Goal: Information Seeking & Learning: Learn about a topic

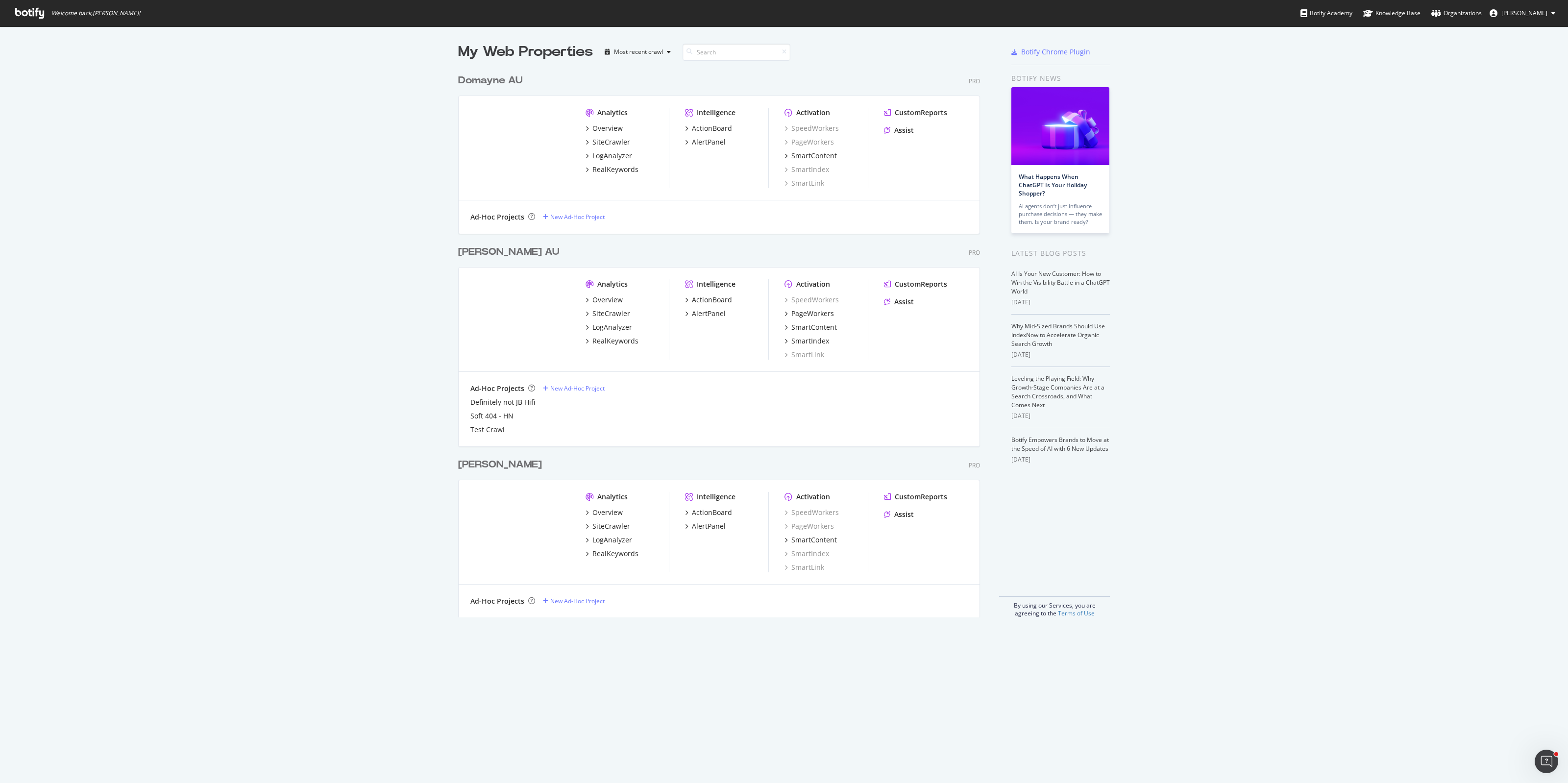
click at [378, 194] on div "My Web Properties Most recent crawl Domayne AU Pro Analytics Overview SiteCrawl…" at bounding box center [784, 330] width 1568 height 606
click at [609, 341] on div "RealKeywords" at bounding box center [615, 341] width 46 height 9
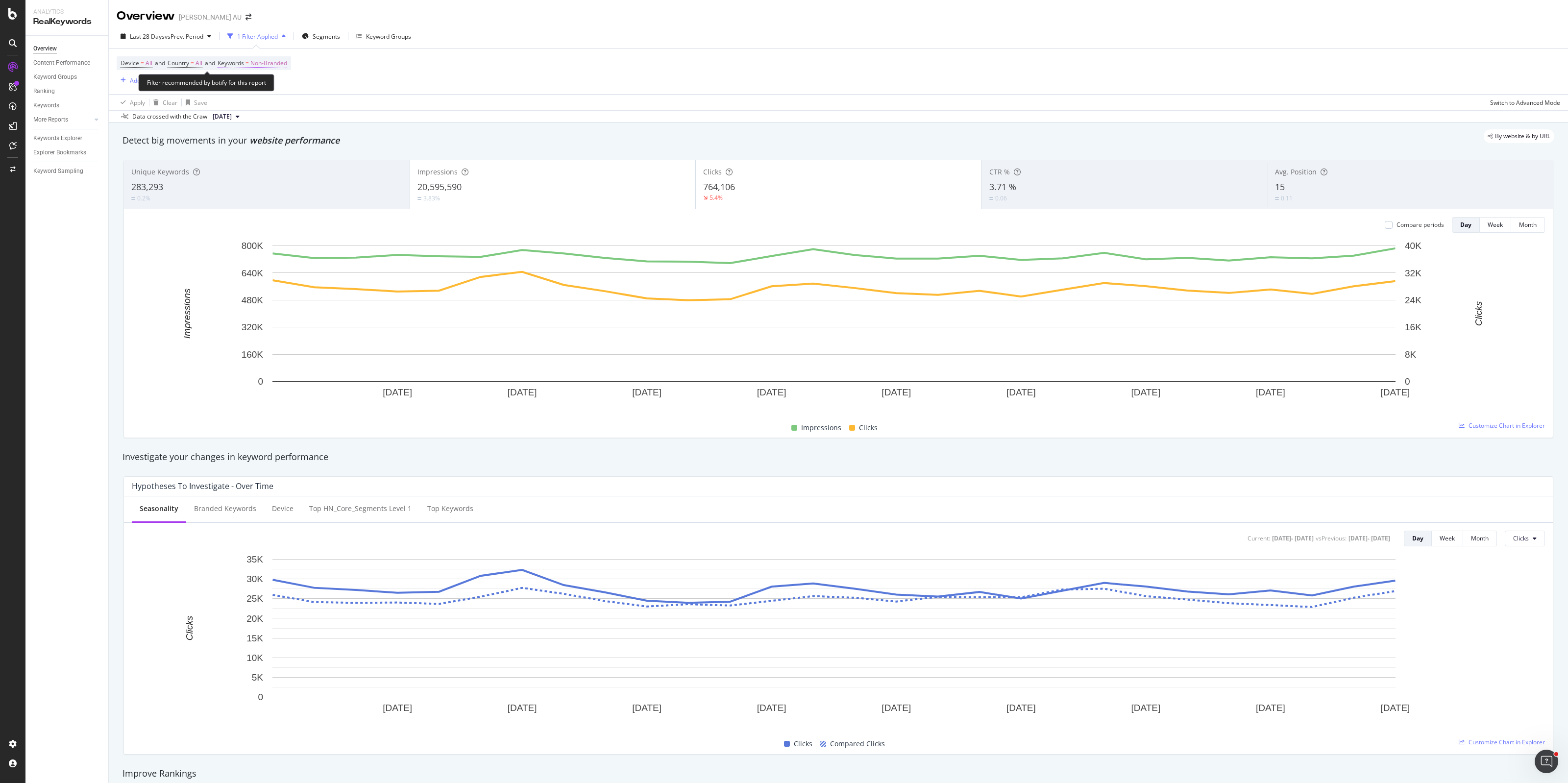
click at [268, 63] on span "Non-Branded" at bounding box center [268, 63] width 37 height 13
click at [253, 86] on span "Non-Branded" at bounding box center [252, 86] width 41 height 9
click at [266, 156] on div "All" at bounding box center [290, 163] width 115 height 14
click at [324, 106] on div "Apply" at bounding box center [331, 107] width 15 height 9
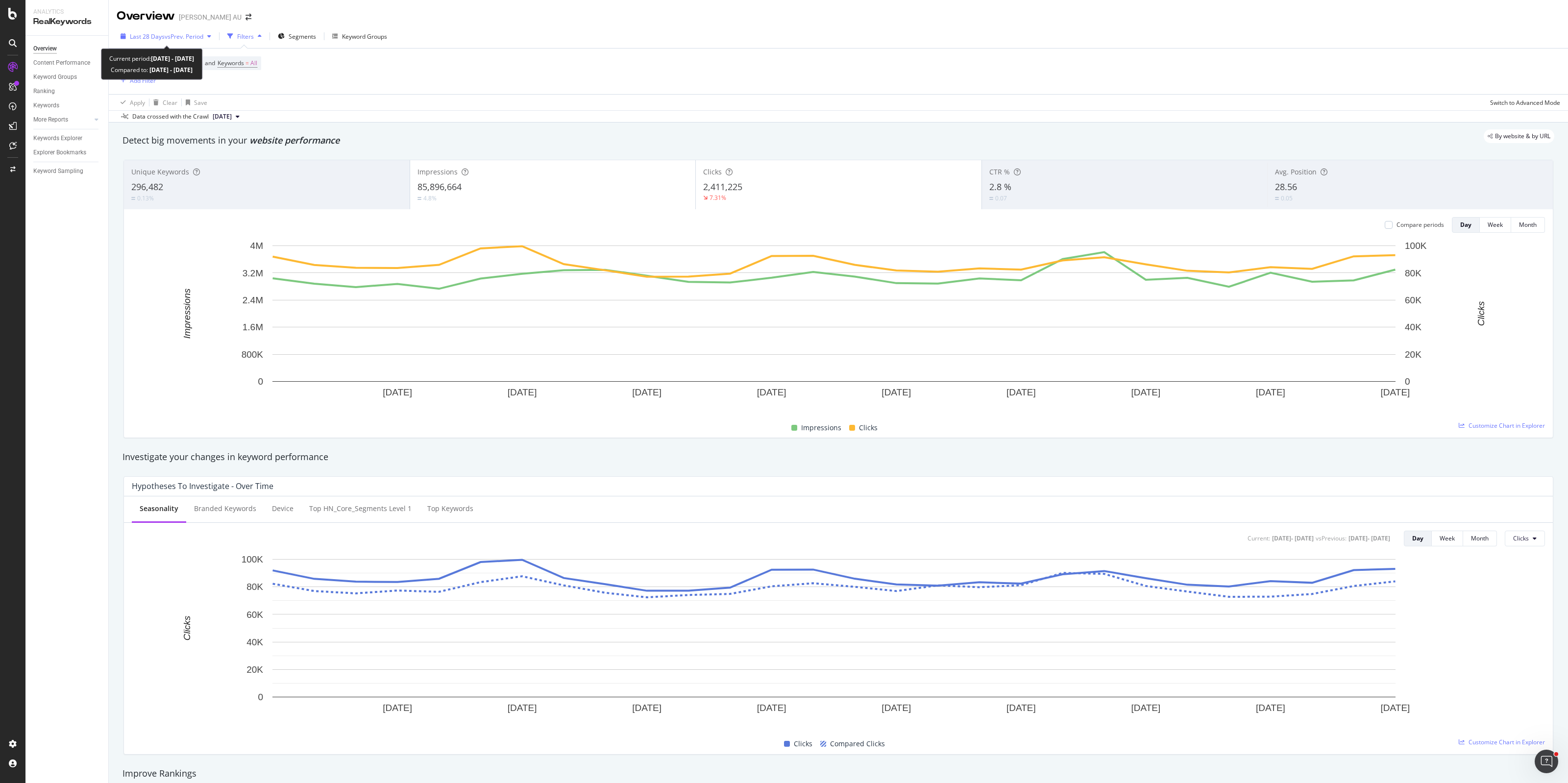
click at [191, 35] on span "vs Prev. Period" at bounding box center [184, 36] width 38 height 9
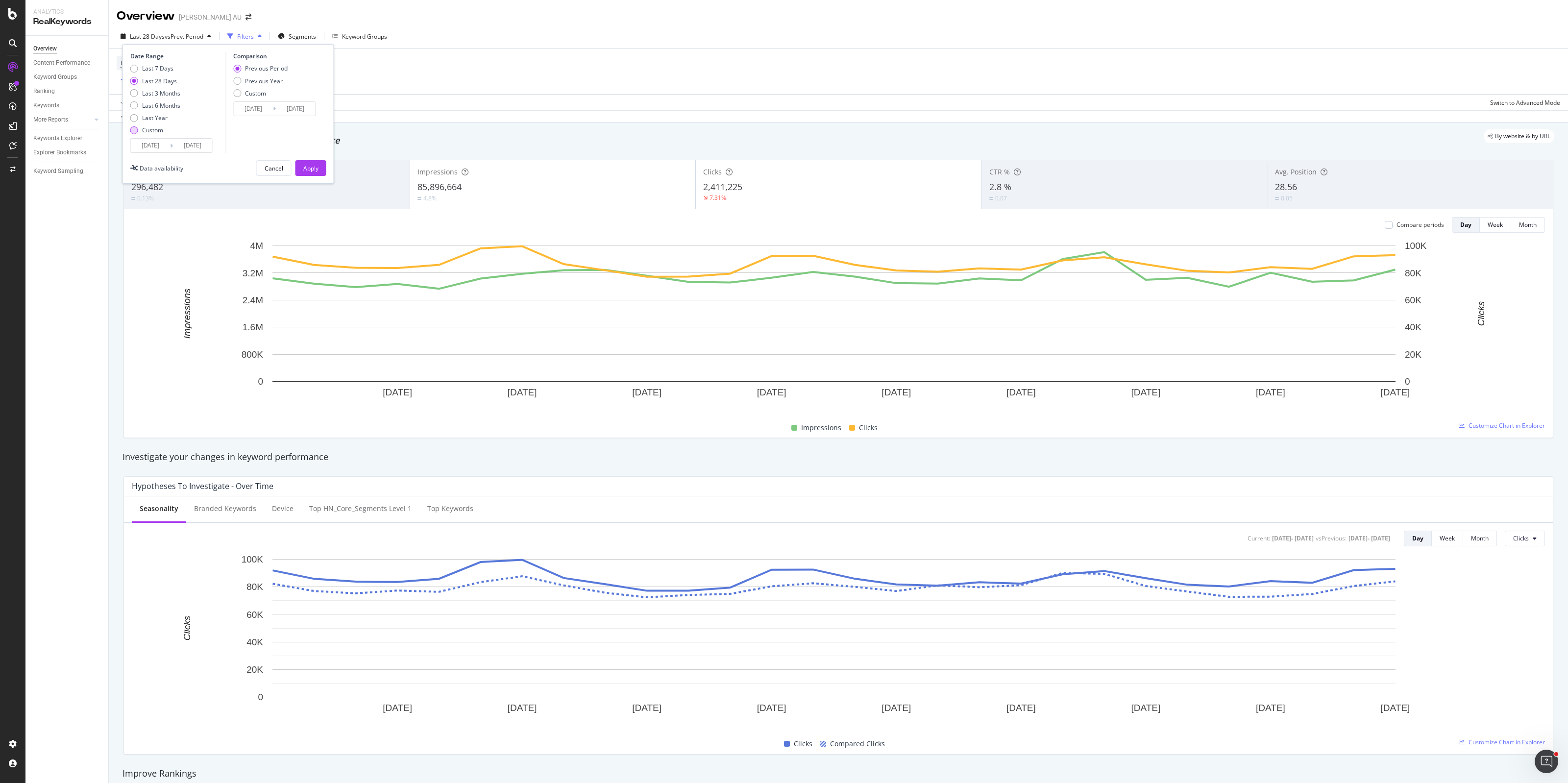
click at [137, 133] on div "Custom" at bounding box center [155, 130] width 50 height 9
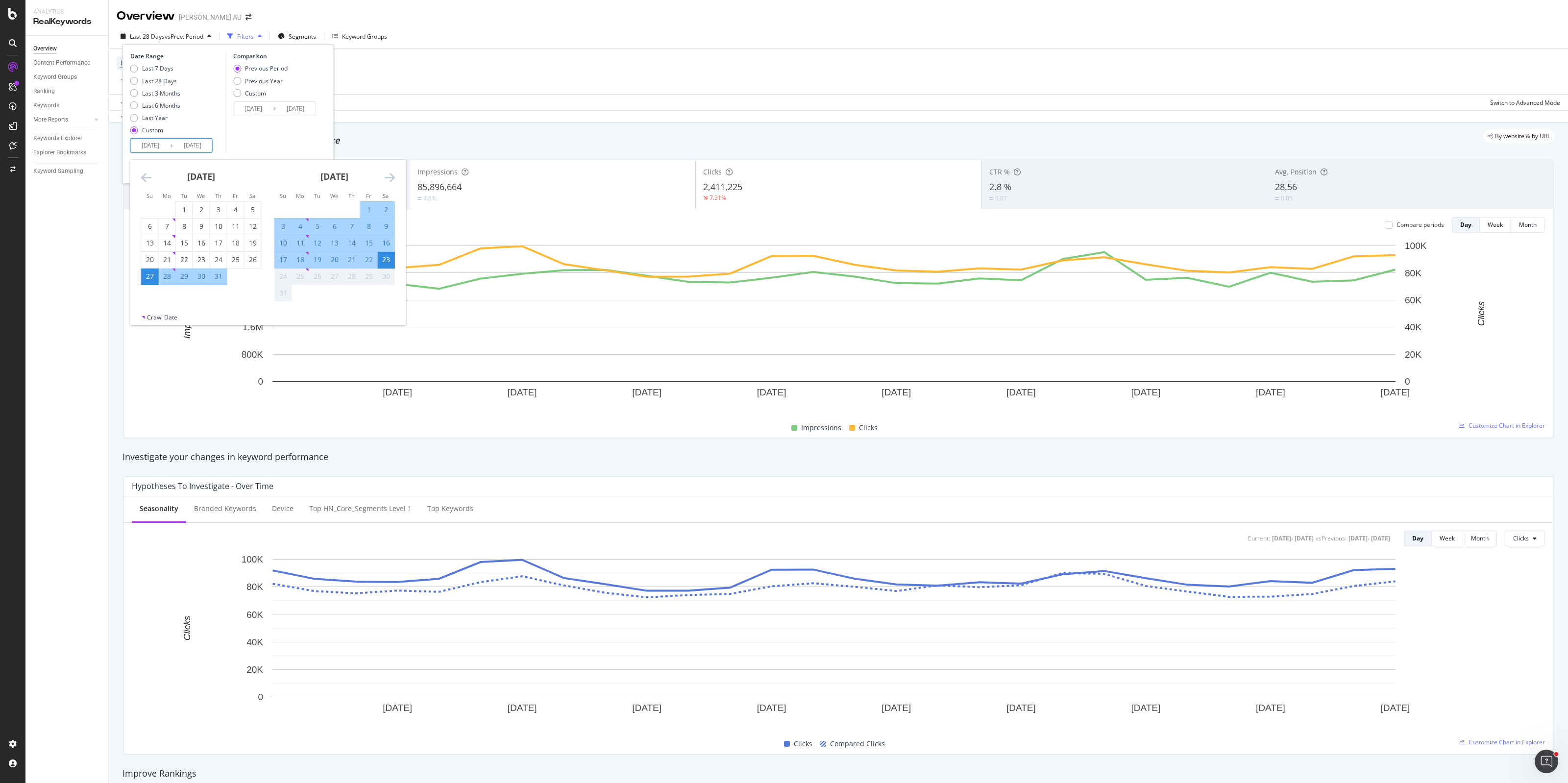
click at [139, 145] on input "[DATE]" at bounding box center [151, 145] width 39 height 13
click at [140, 173] on div "[DATE] 1 2 3 4 5 6 7 8 9 10 11 12 13 14 15 16 17 18 19 20 21 22 23 24 25 26 27 …" at bounding box center [202, 223] width 133 height 126
click at [145, 173] on icon "Move backward to switch to the previous month." at bounding box center [146, 177] width 10 height 12
click at [145, 174] on icon "Move backward to switch to the previous month." at bounding box center [146, 177] width 10 height 12
click at [145, 175] on icon "Move backward to switch to the previous month." at bounding box center [146, 177] width 10 height 12
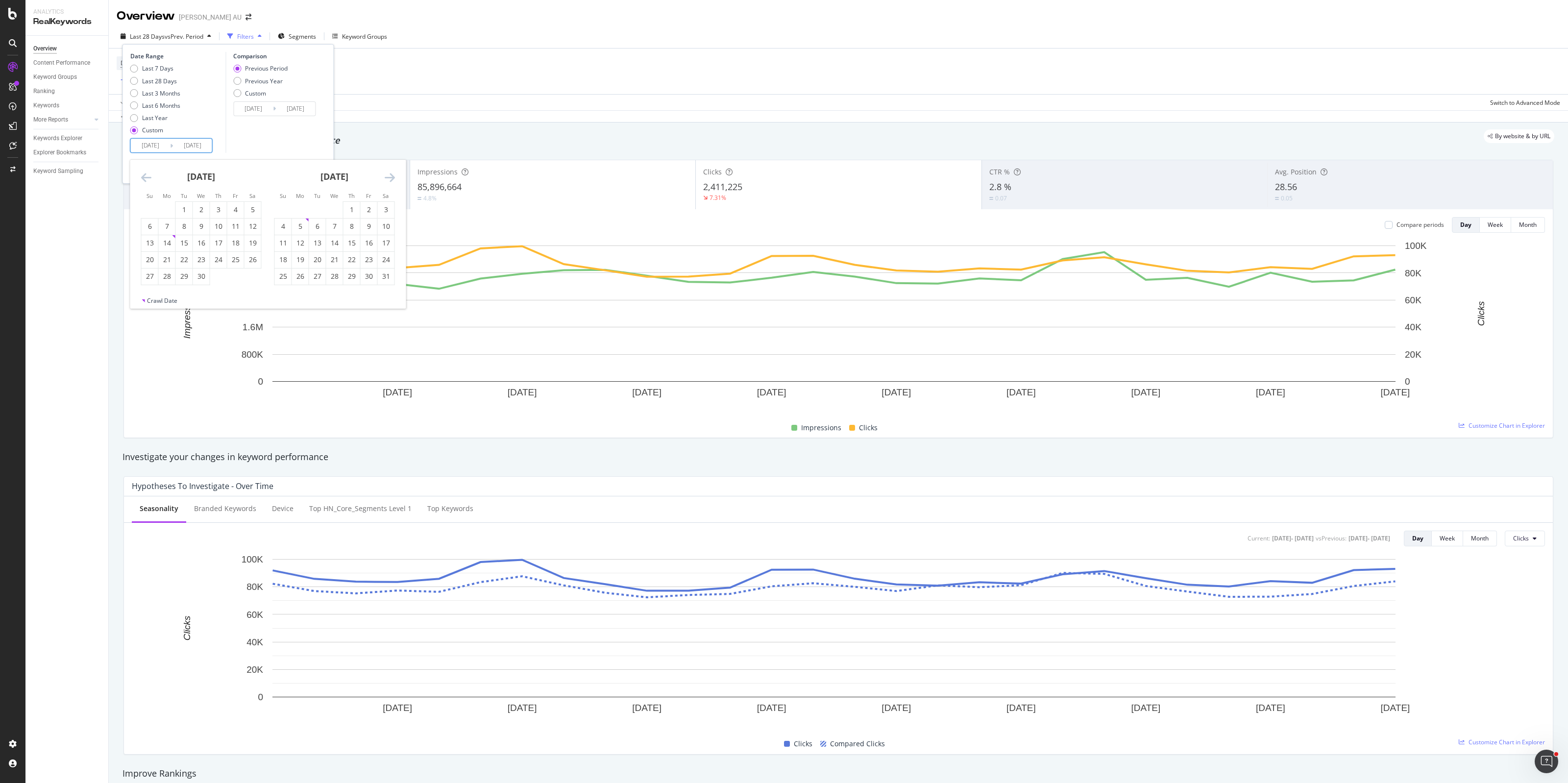
click at [145, 175] on icon "Move backward to switch to the previous month." at bounding box center [146, 177] width 10 height 12
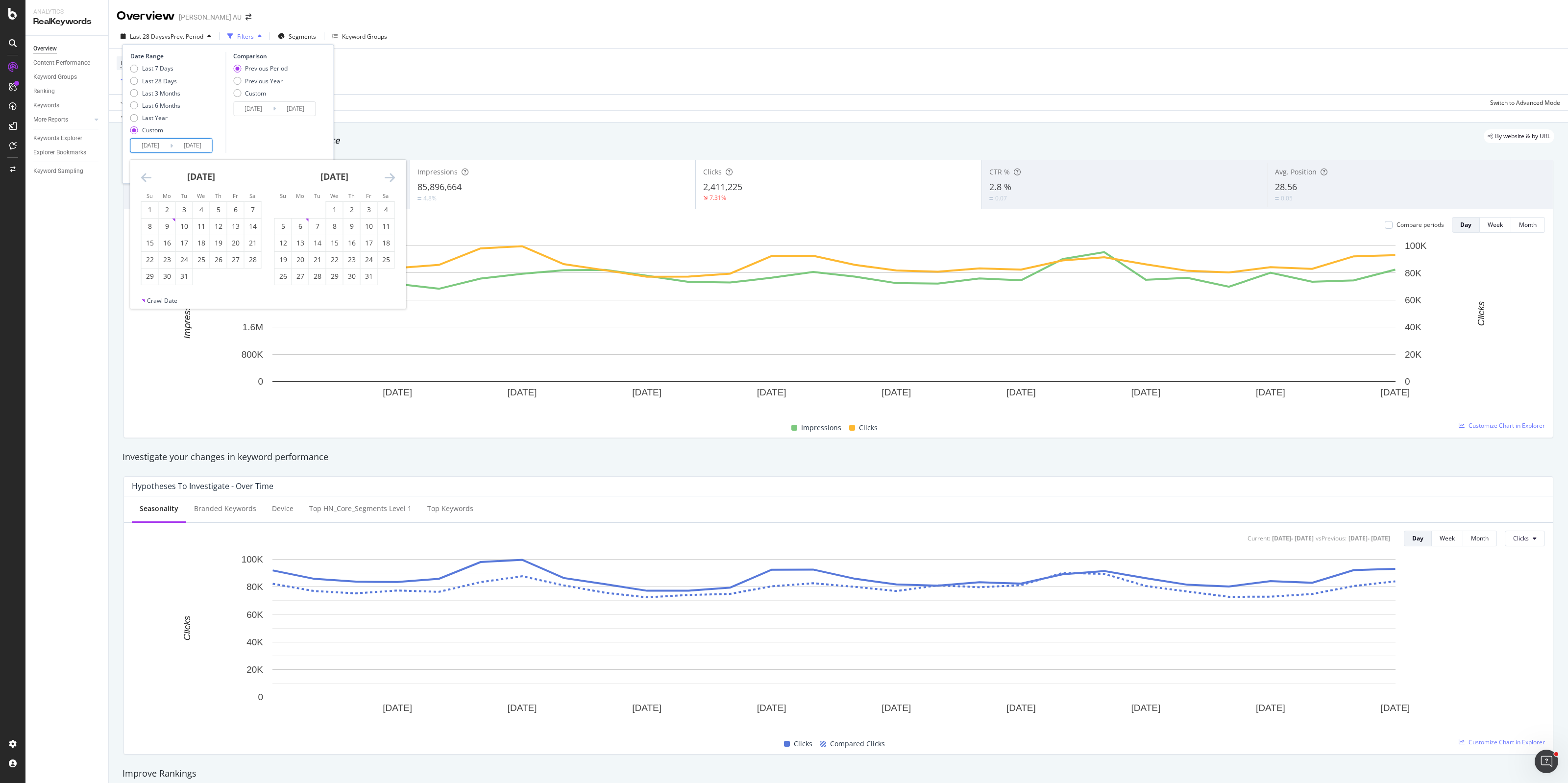
click at [145, 175] on icon "Move backward to switch to the previous month." at bounding box center [146, 177] width 10 height 12
click at [172, 204] on div "1" at bounding box center [166, 209] width 16 height 16
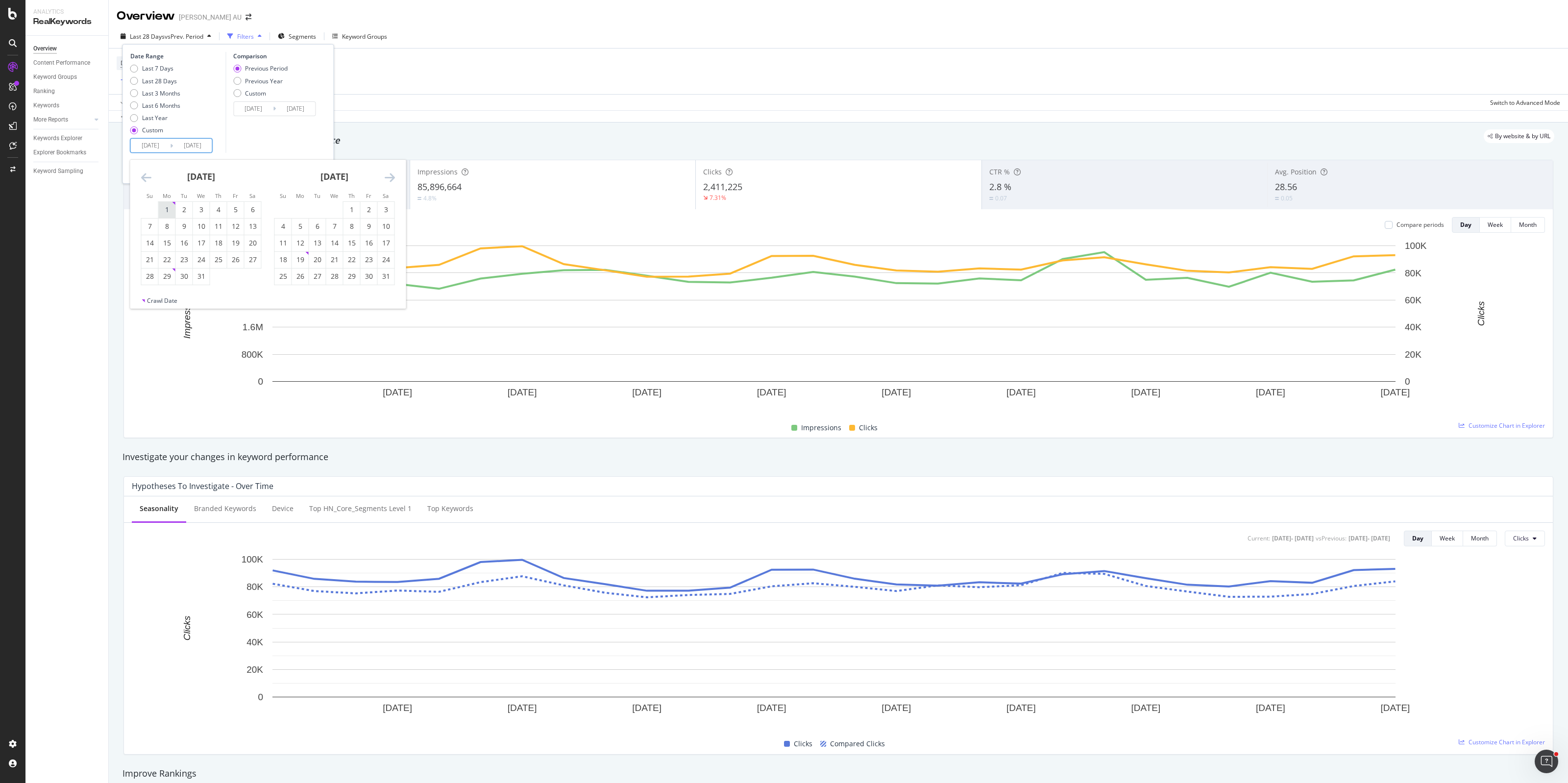
type input "[DATE]"
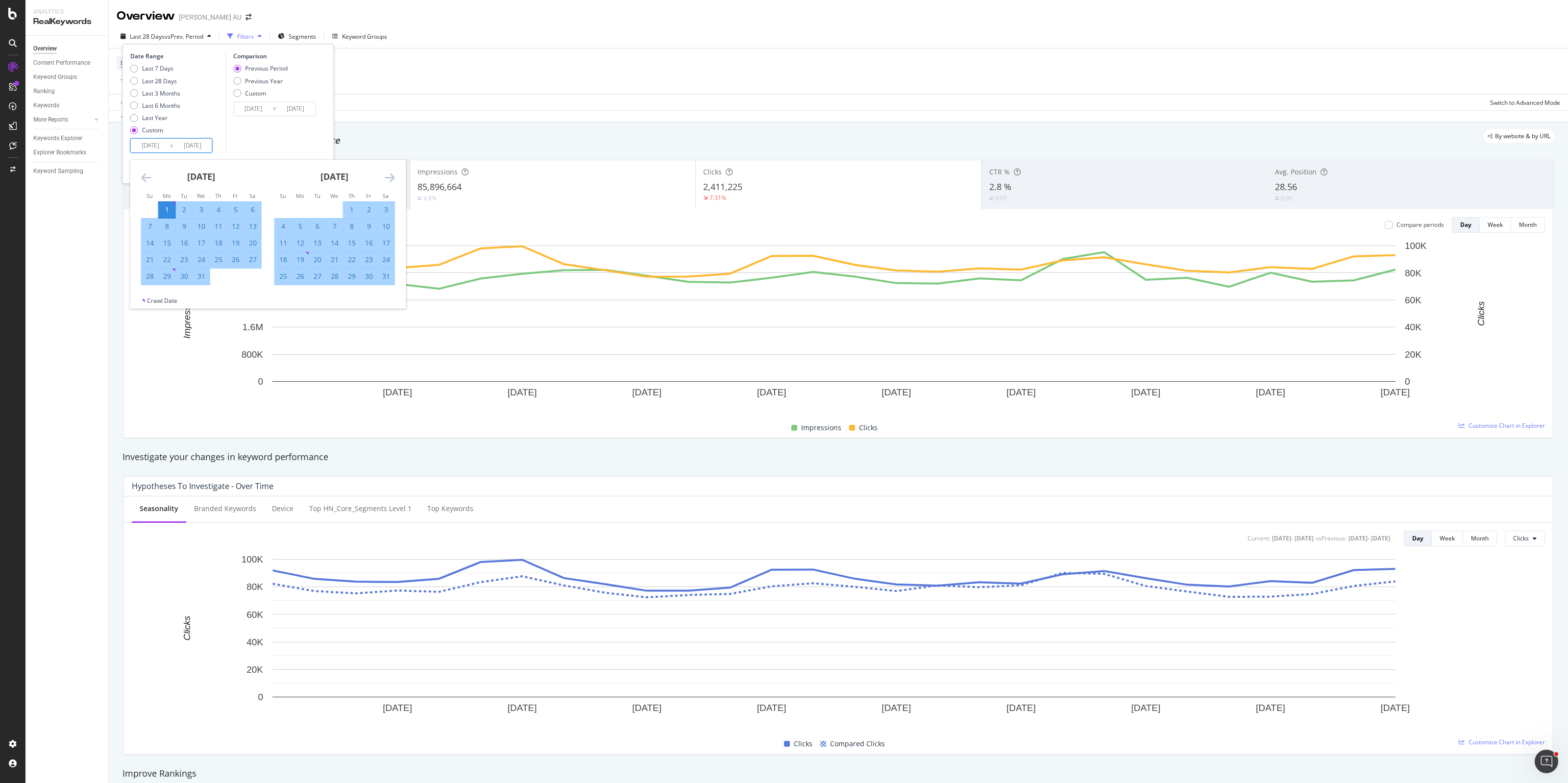
click at [386, 176] on icon "Move forward to switch to the next month." at bounding box center [389, 177] width 10 height 12
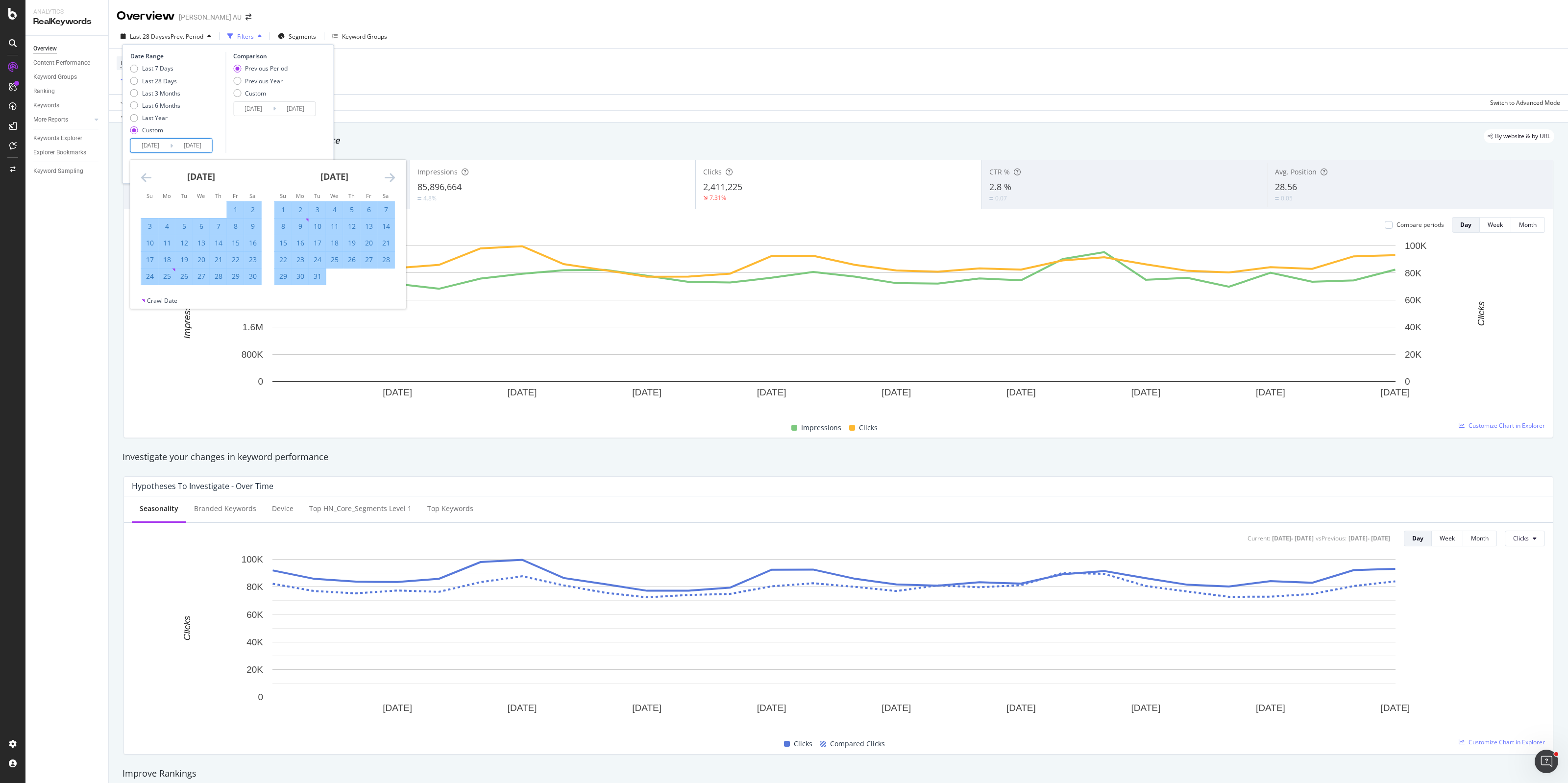
click at [386, 176] on icon "Move forward to switch to the next month." at bounding box center [389, 177] width 10 height 12
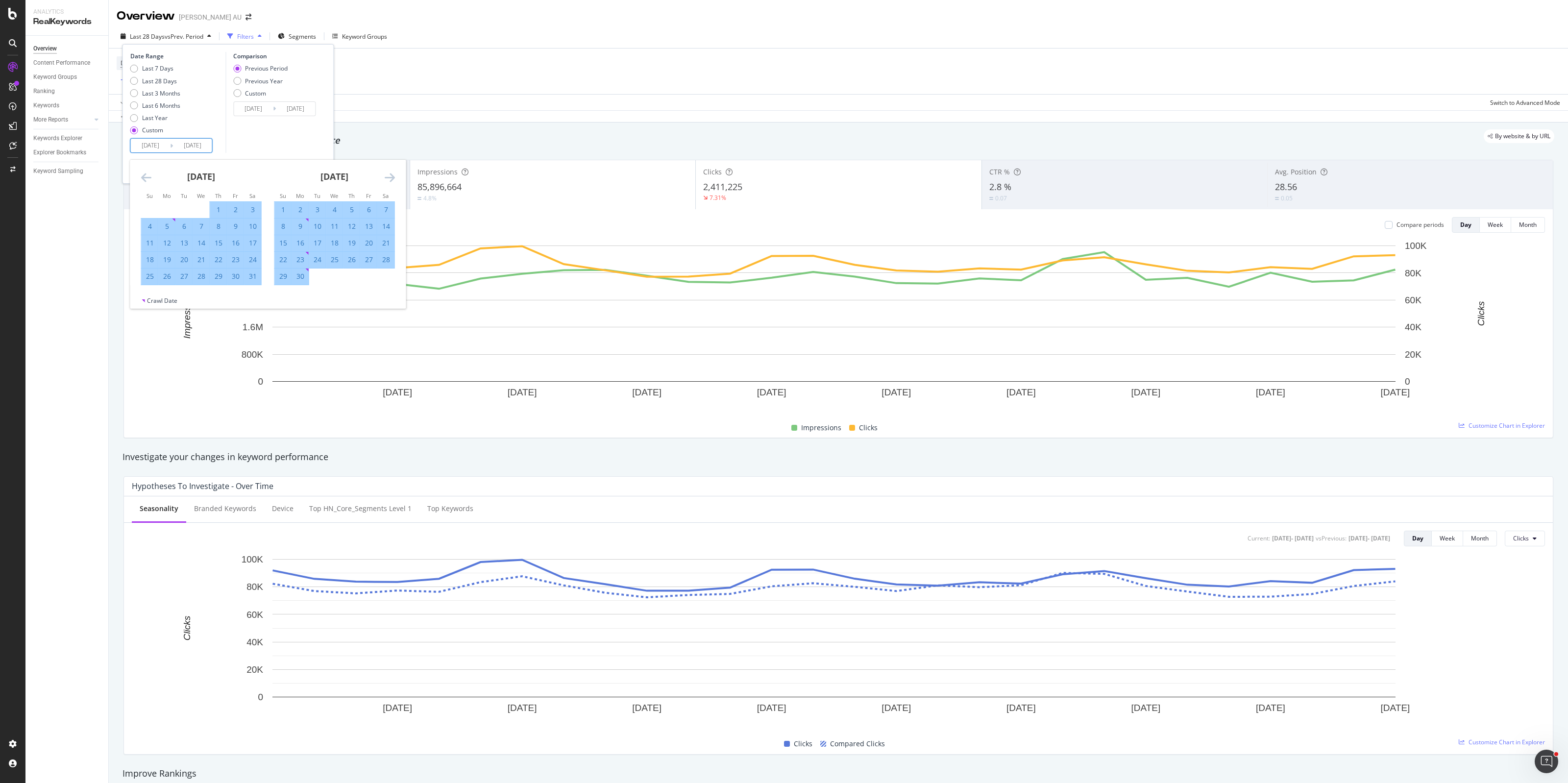
click at [386, 176] on icon "Move forward to switch to the next month." at bounding box center [389, 177] width 10 height 12
click at [170, 277] on div "30" at bounding box center [166, 276] width 16 height 9
type input "[DATE]"
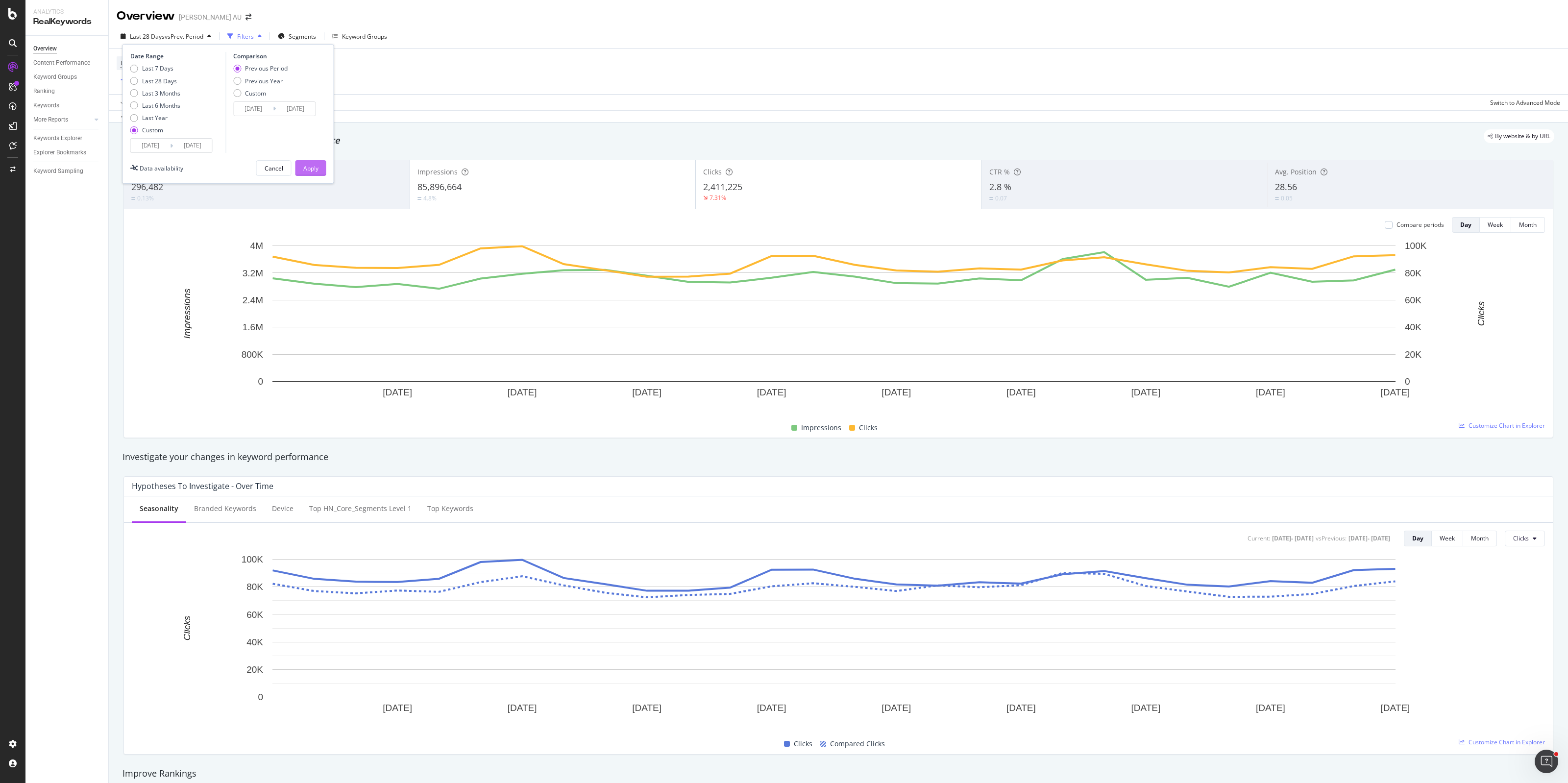
click at [316, 172] on div "Apply" at bounding box center [311, 168] width 15 height 9
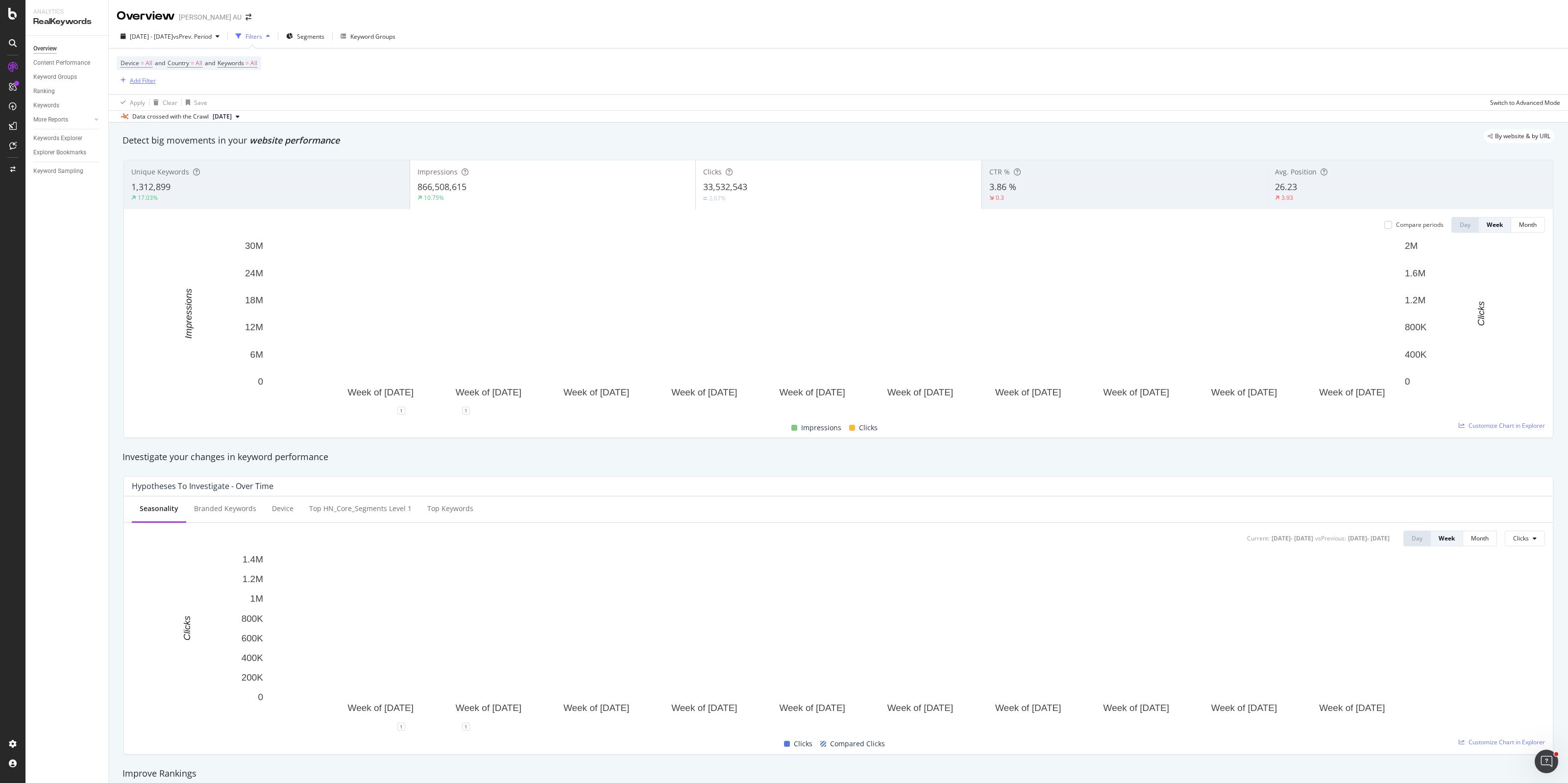
click at [152, 78] on div "Add Filter" at bounding box center [143, 80] width 26 height 9
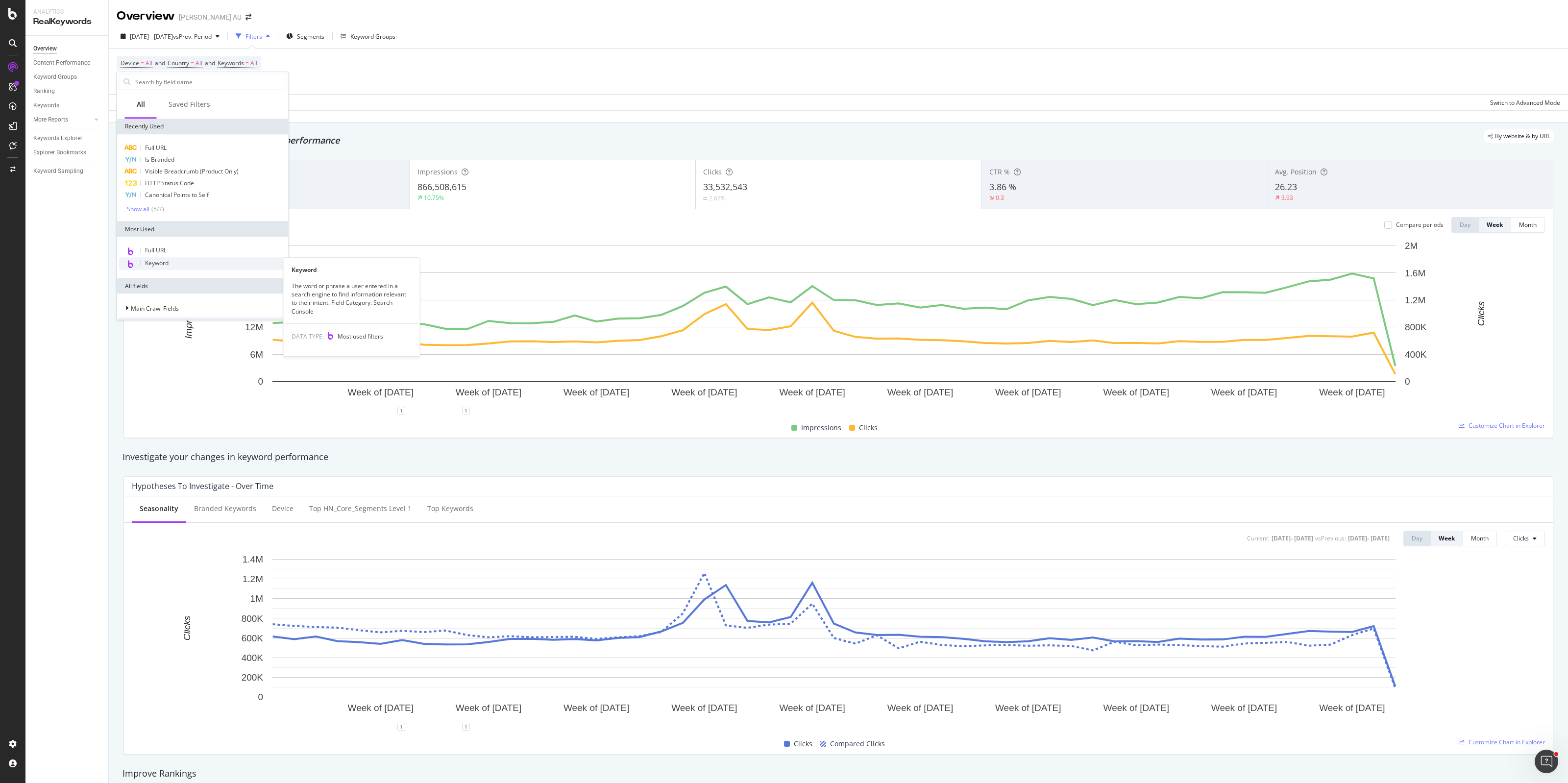
click at [181, 260] on div "Keyword" at bounding box center [203, 264] width 168 height 13
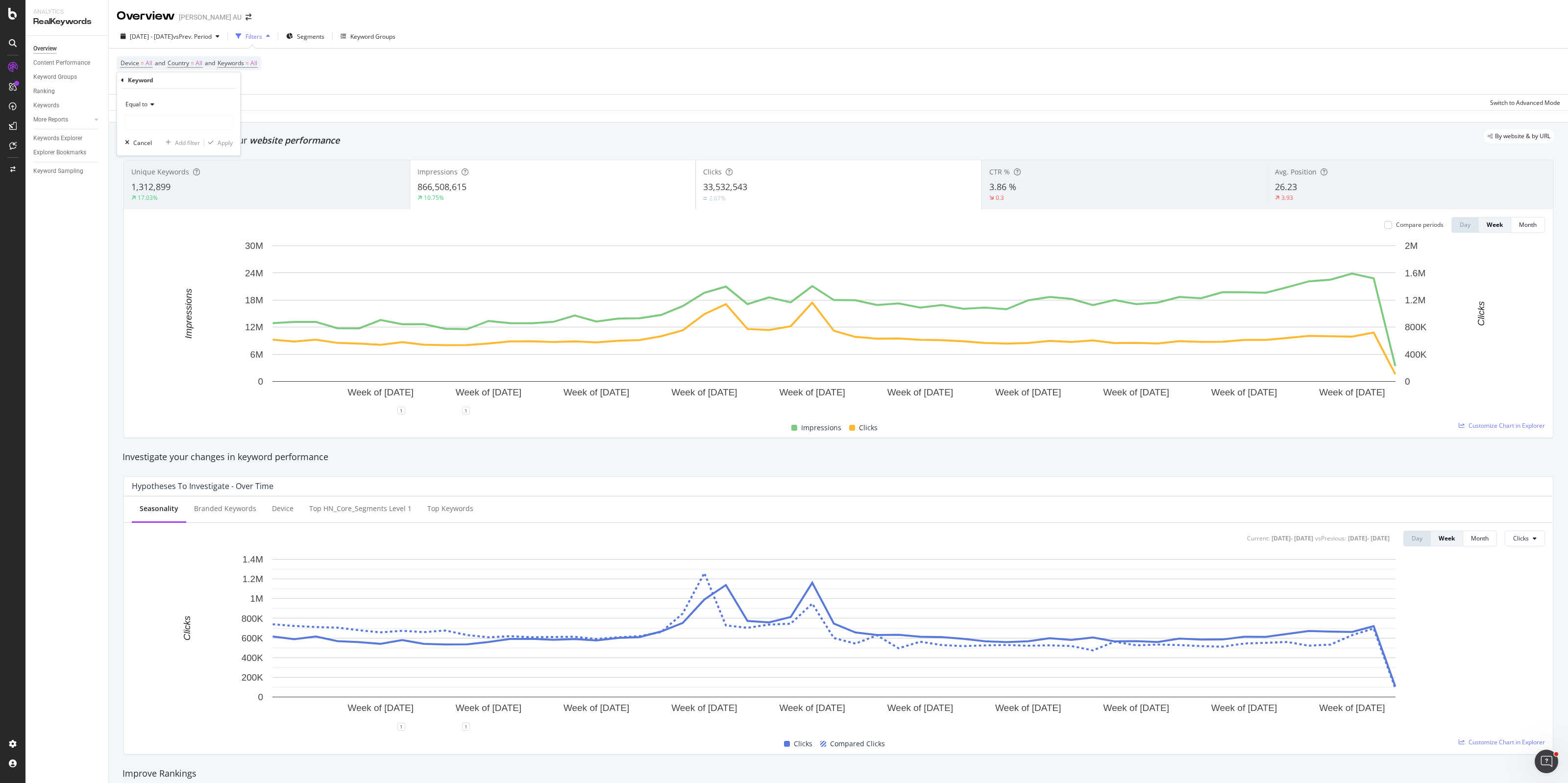
click at [162, 130] on div "Equal to Cancel Add filter Apply" at bounding box center [178, 122] width 123 height 67
click at [162, 125] on input "text" at bounding box center [179, 122] width 107 height 16
type input "sale"
click at [195, 93] on div "Equal to sale sale treadmill for sale 638 URLS luggage sale 318 URLS laptop sal…" at bounding box center [178, 122] width 123 height 67
click at [147, 101] on span "Equal to" at bounding box center [137, 104] width 22 height 9
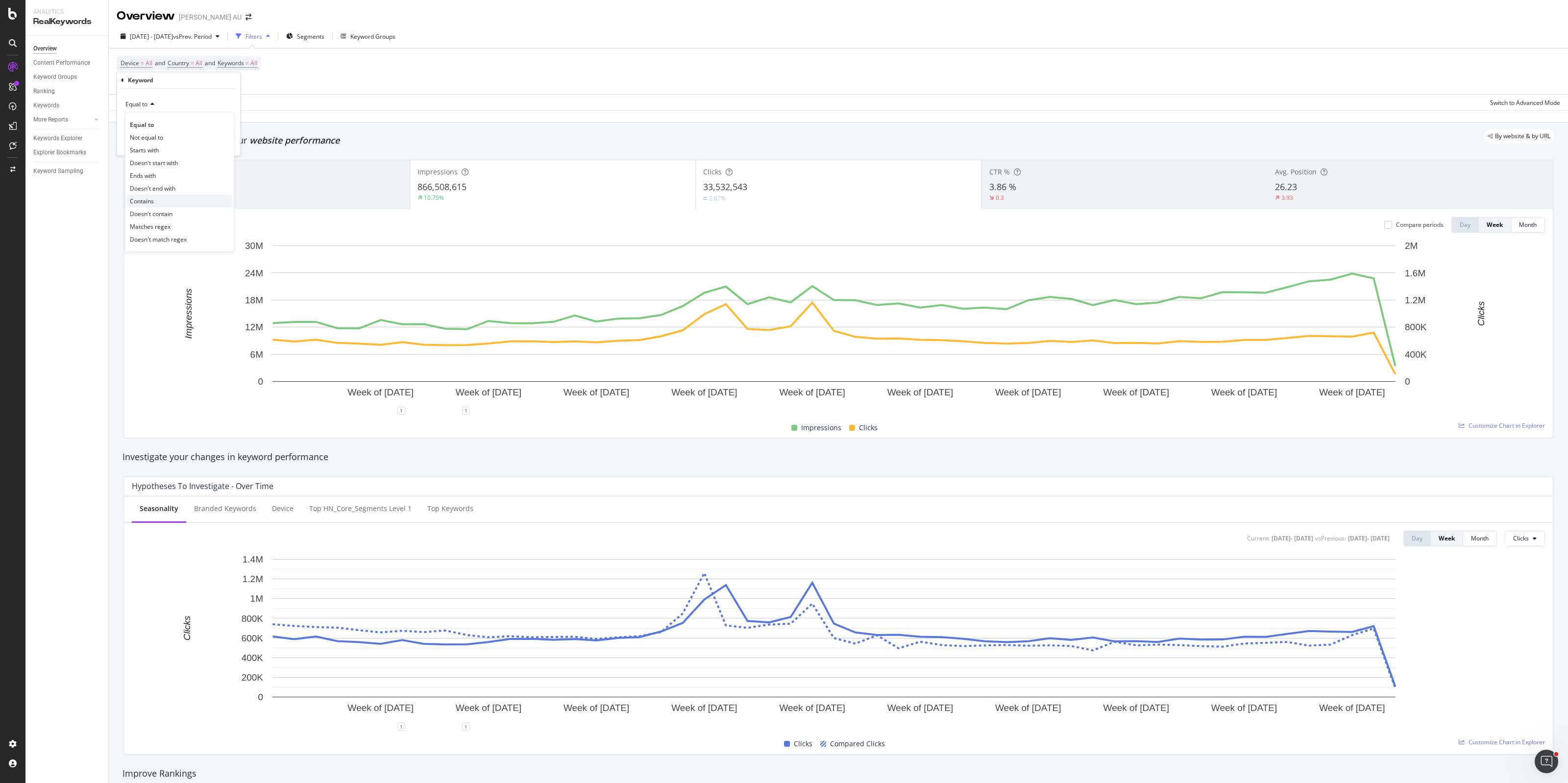
click at [160, 198] on div "Contains" at bounding box center [180, 201] width 105 height 13
click at [159, 126] on input "text" at bounding box center [179, 122] width 107 height 16
type input "sale"
click at [225, 142] on div "Apply" at bounding box center [224, 143] width 15 height 9
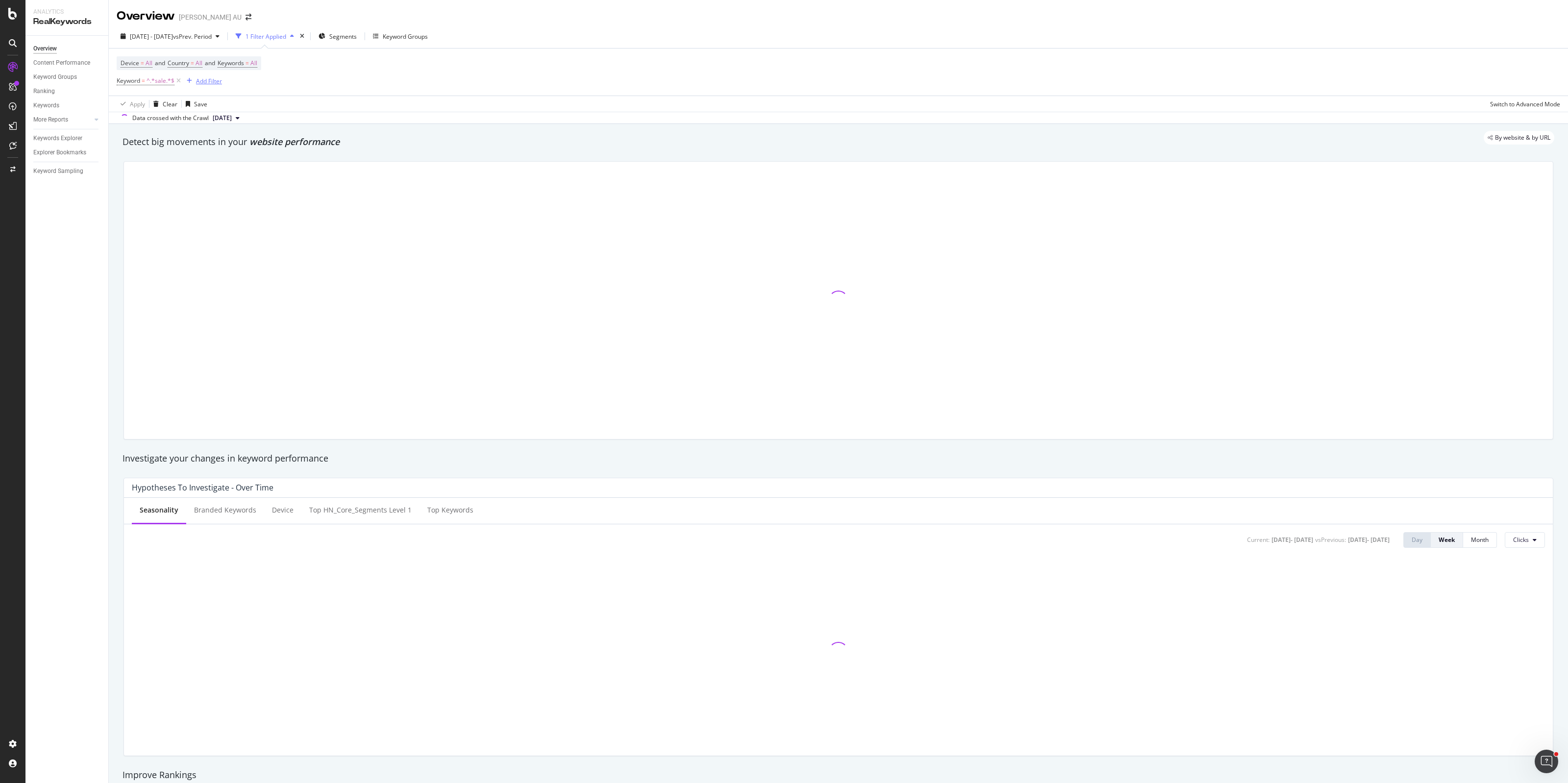
click at [211, 75] on button "Add Filter" at bounding box center [202, 81] width 39 height 12
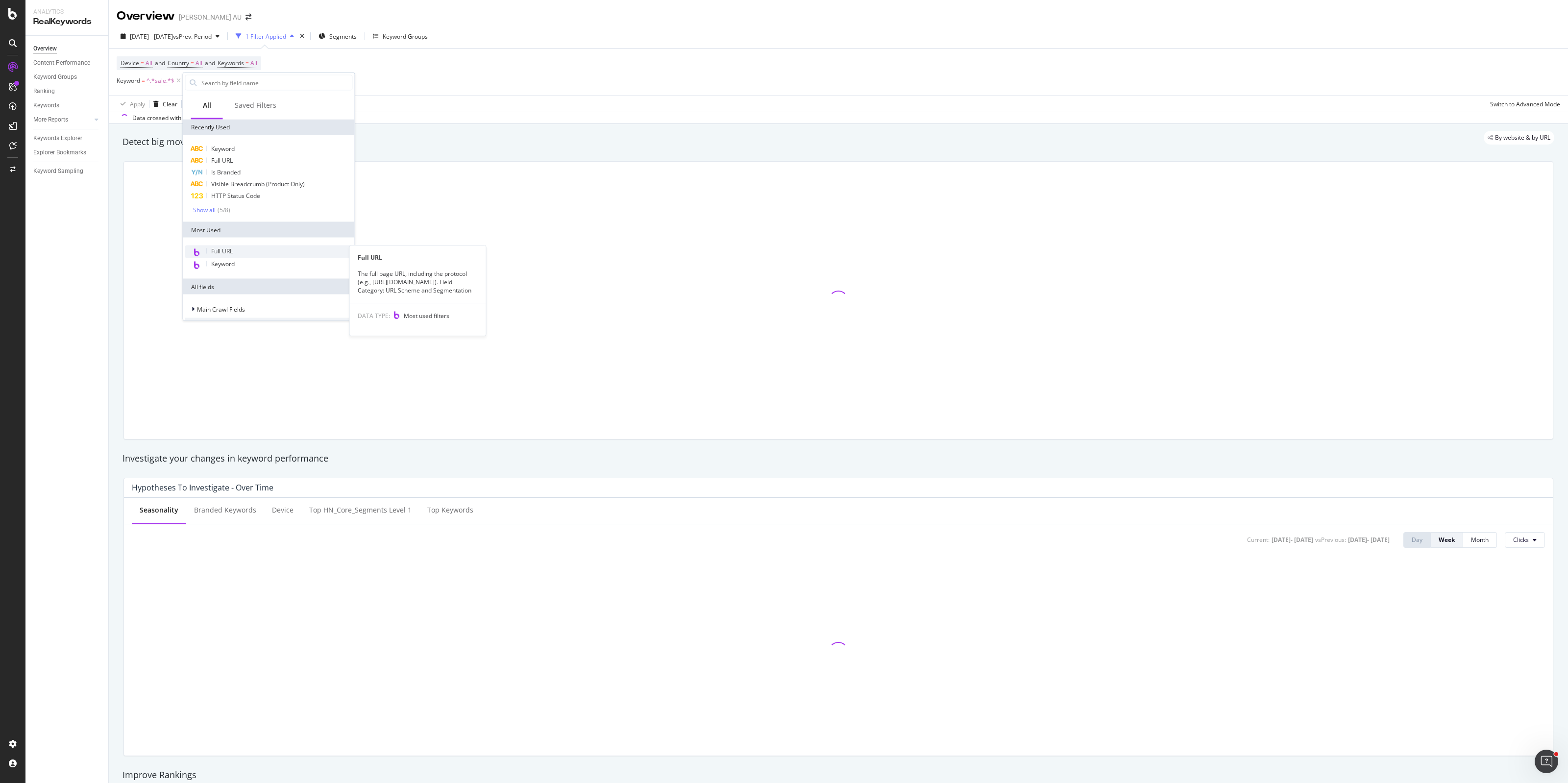
click at [237, 249] on div "Full URL" at bounding box center [269, 252] width 168 height 13
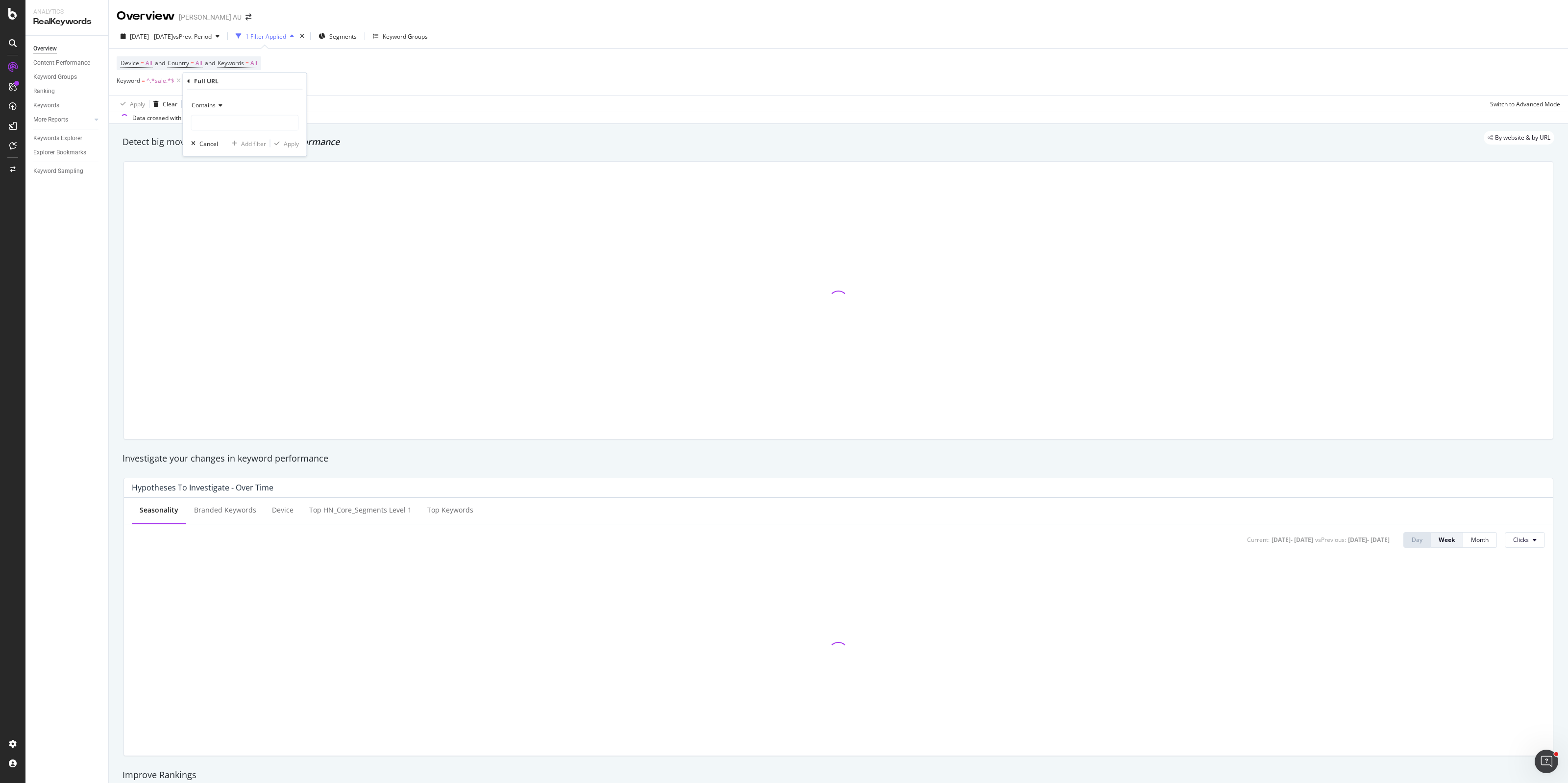
click at [188, 82] on icon at bounding box center [189, 80] width 3 height 5
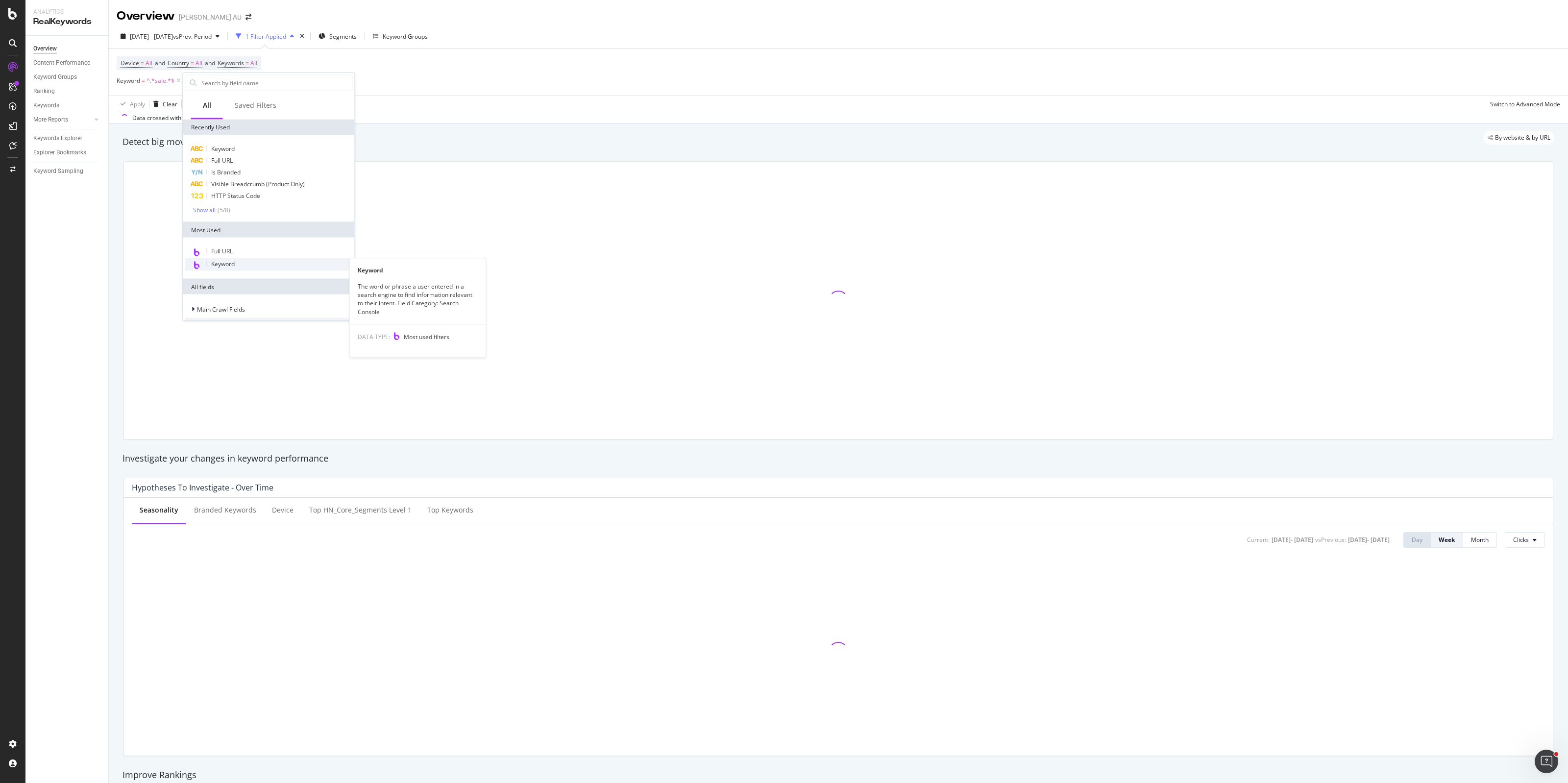
click at [240, 260] on div "Keyword" at bounding box center [269, 264] width 168 height 13
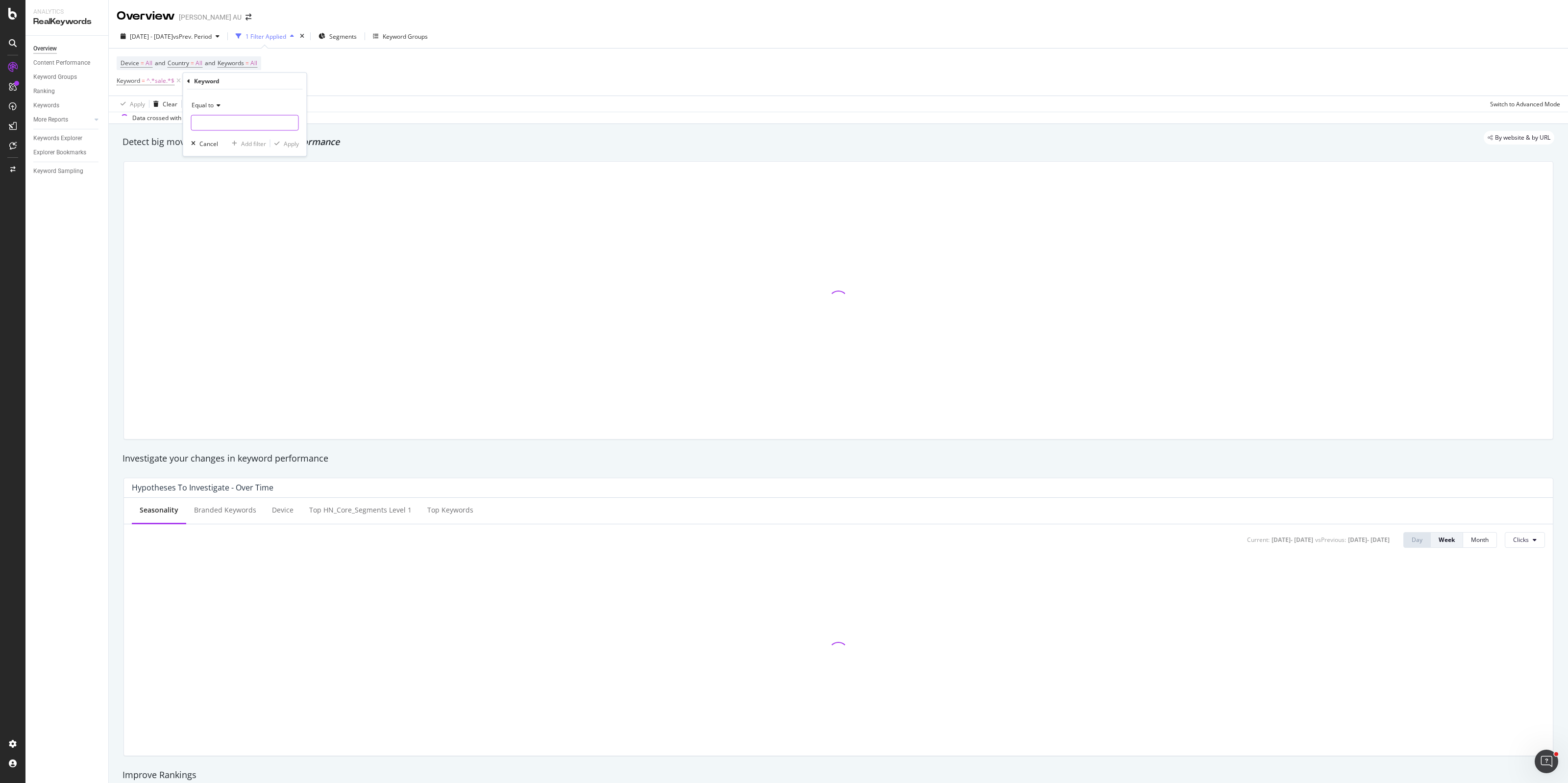
click at [225, 123] on input "text" at bounding box center [245, 123] width 107 height 16
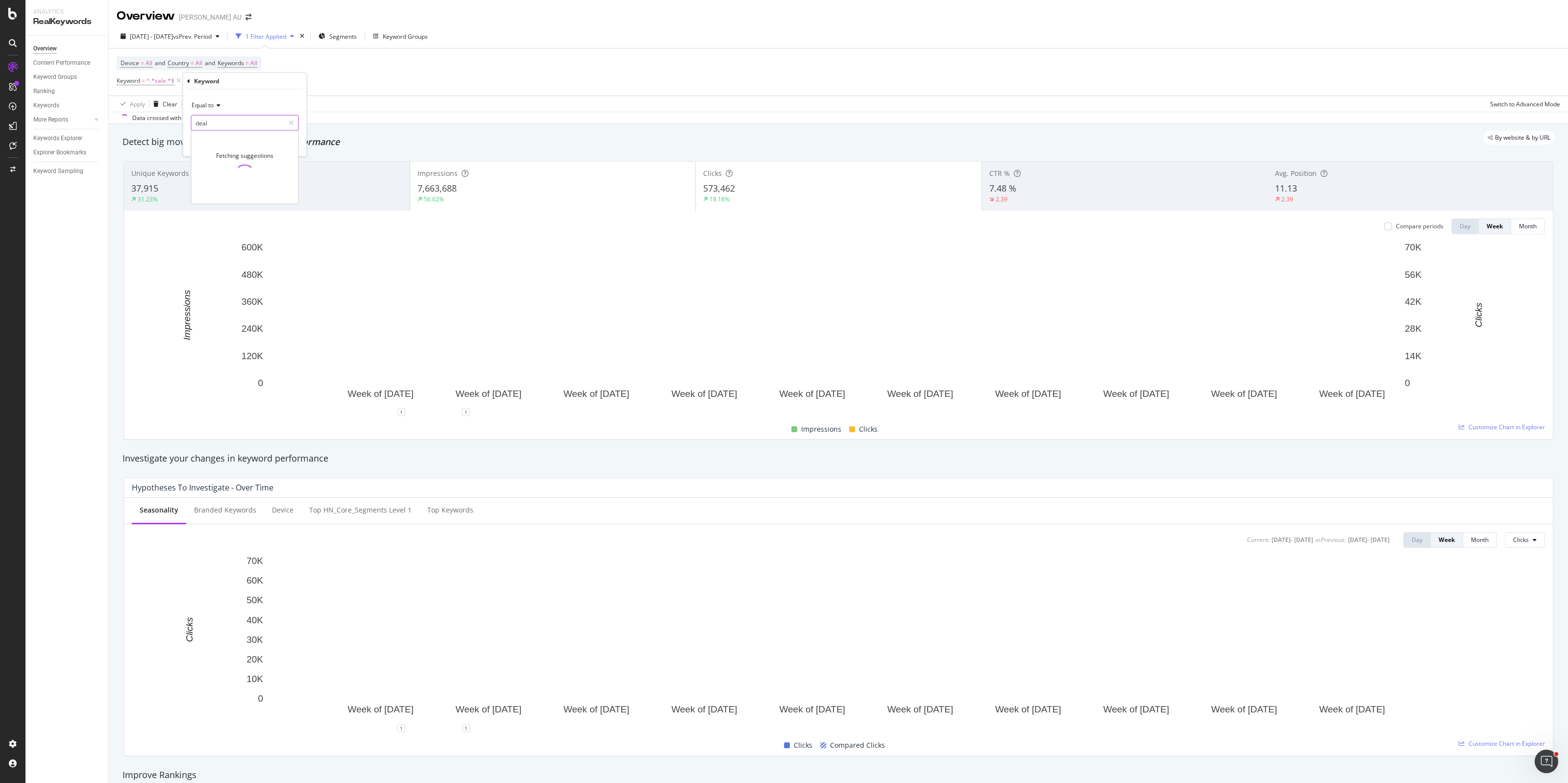
type input "deal"
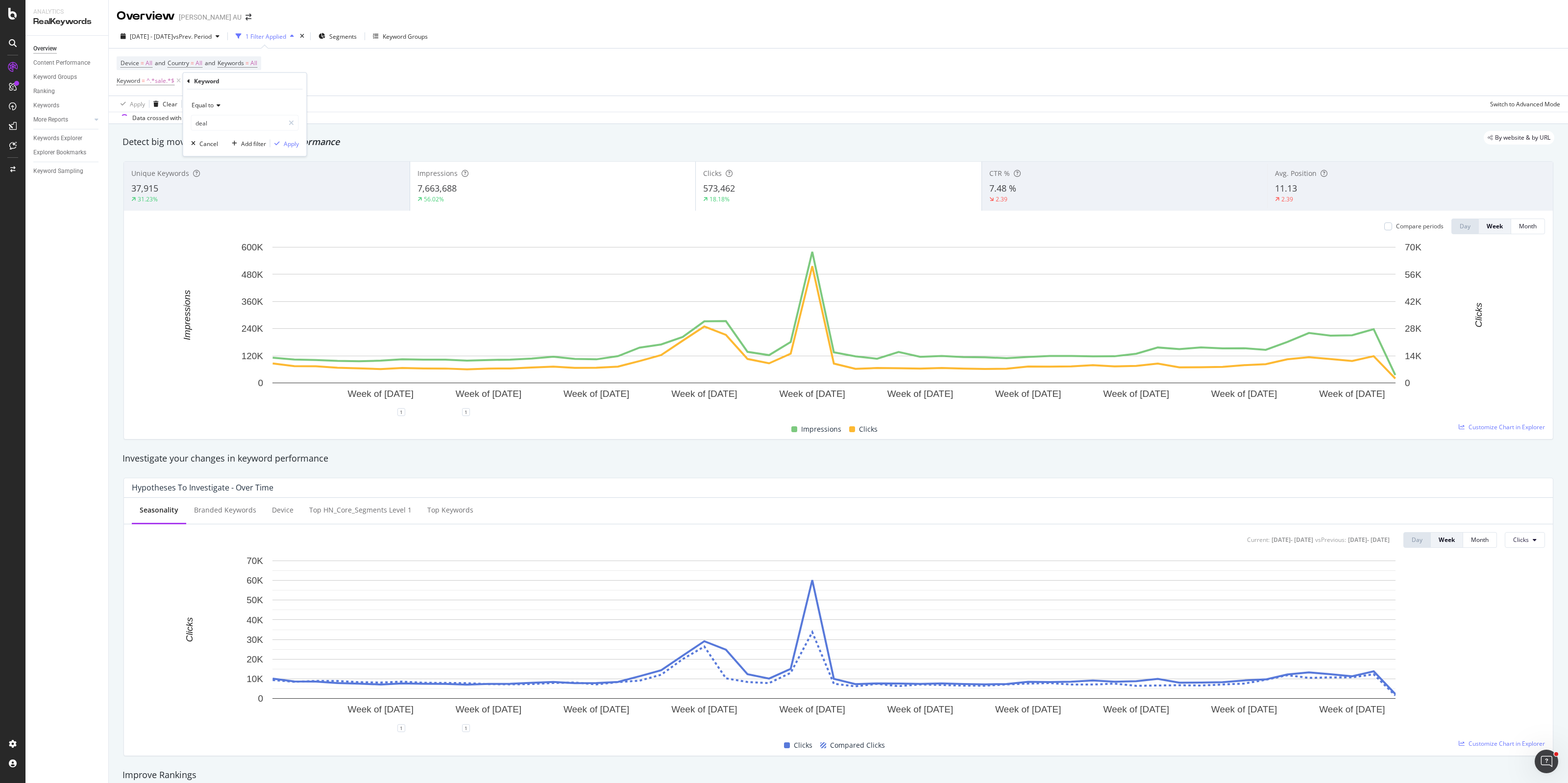
click at [213, 107] on span "Equal to" at bounding box center [202, 105] width 22 height 9
click at [225, 198] on div "Contains" at bounding box center [246, 202] width 105 height 13
click at [221, 122] on input "text" at bounding box center [245, 123] width 107 height 16
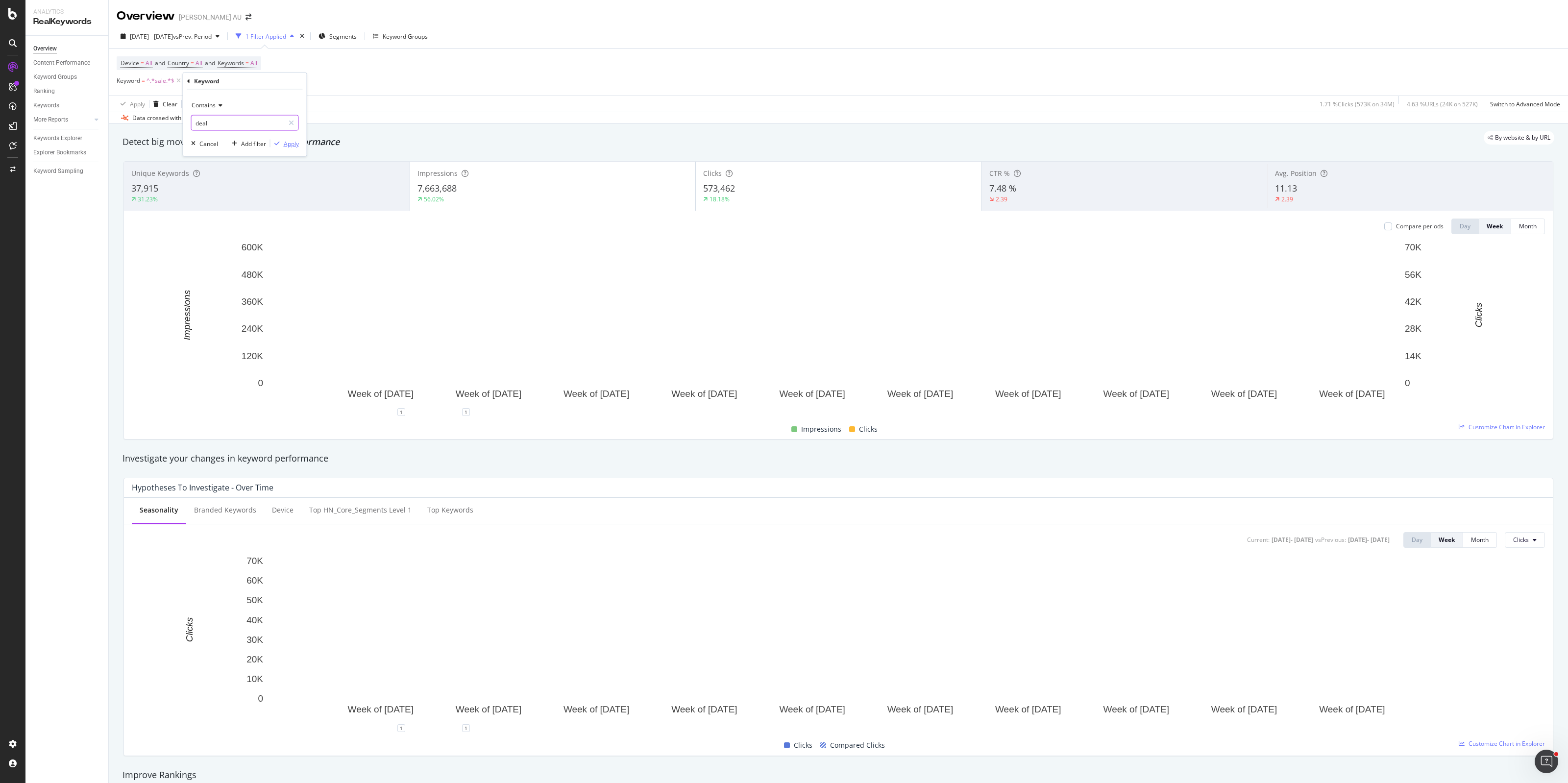
type input "deal"
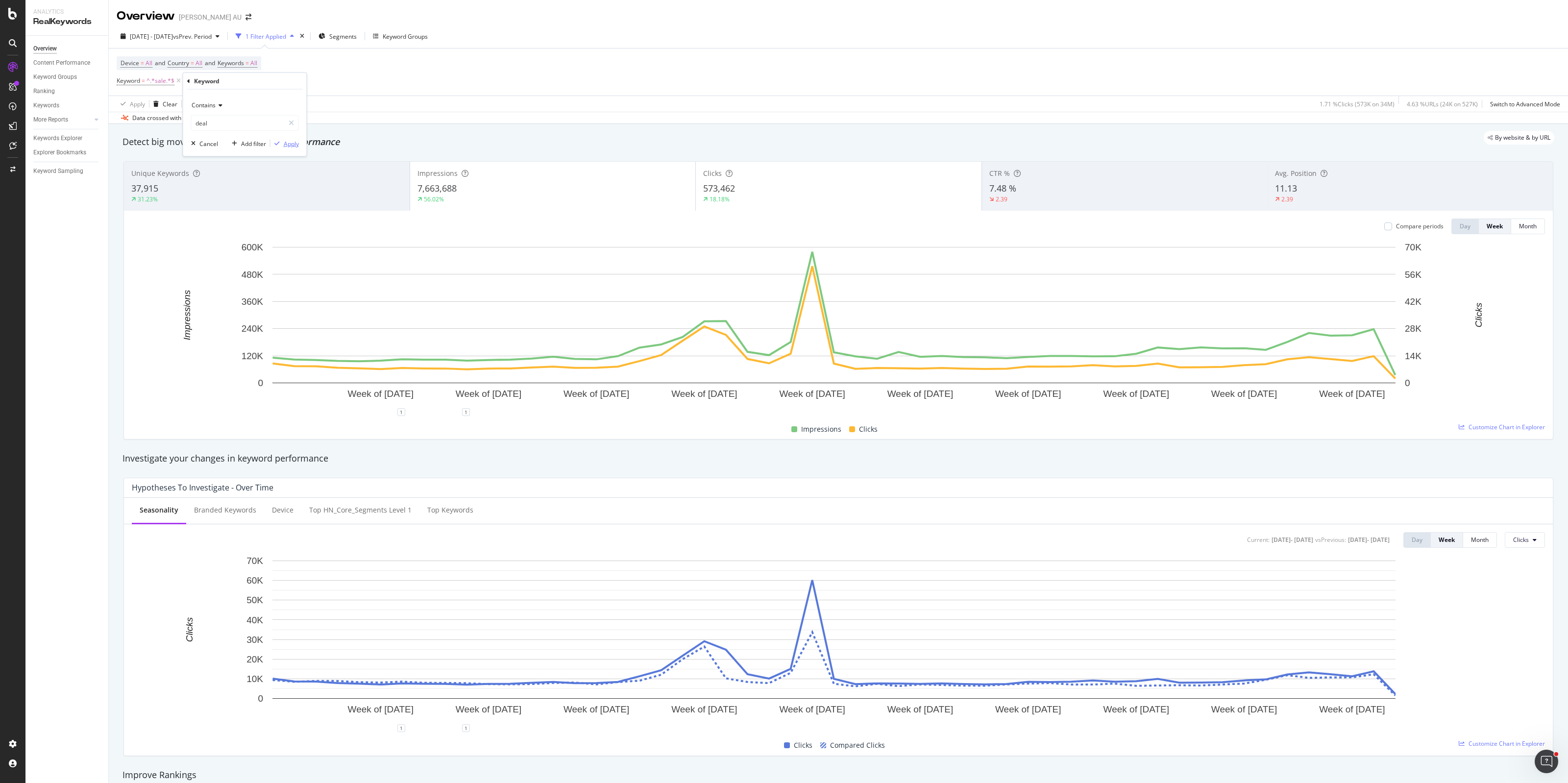
click at [295, 144] on div "Apply" at bounding box center [291, 143] width 15 height 9
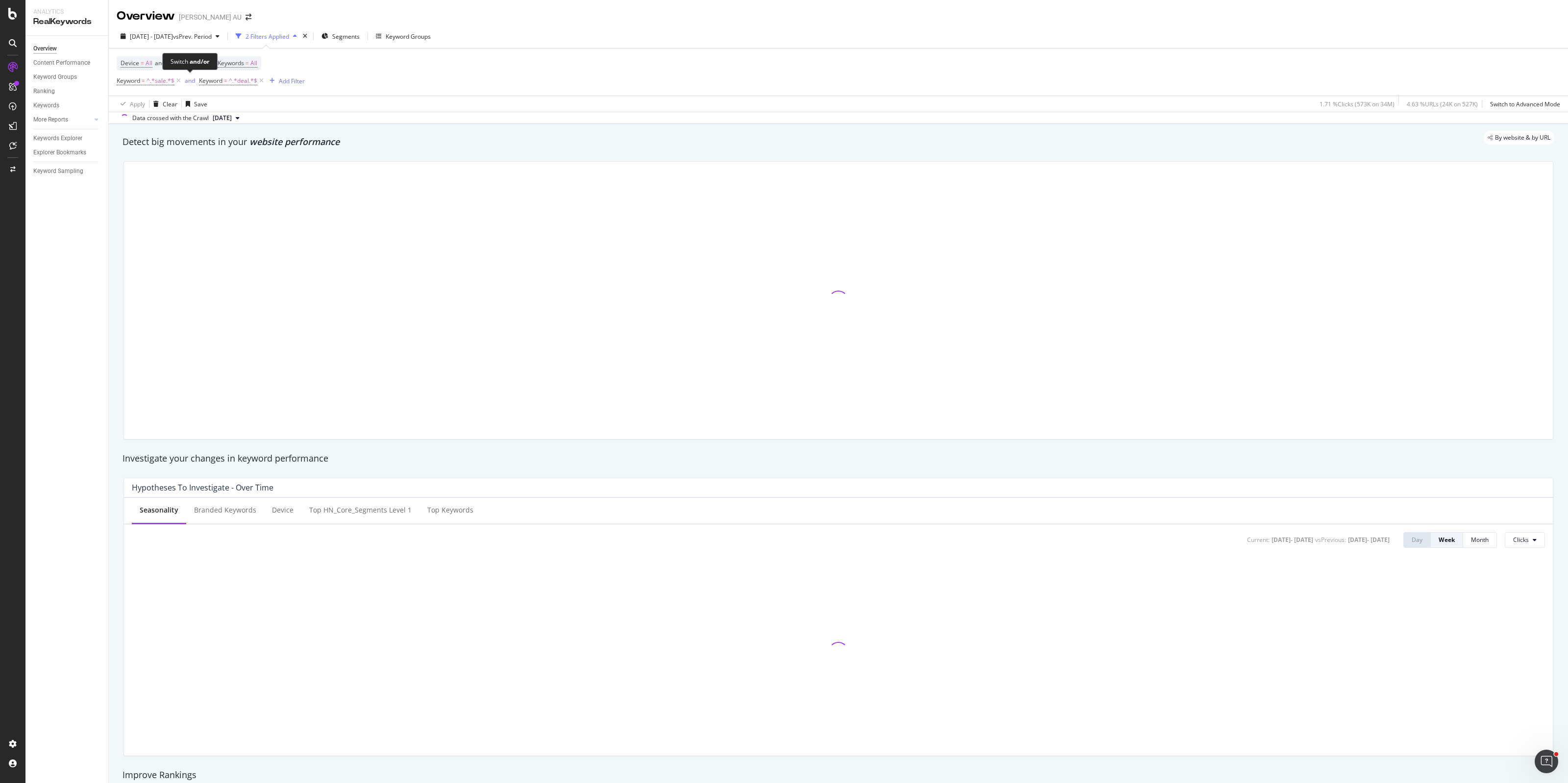
click at [191, 82] on div "and" at bounding box center [189, 80] width 10 height 9
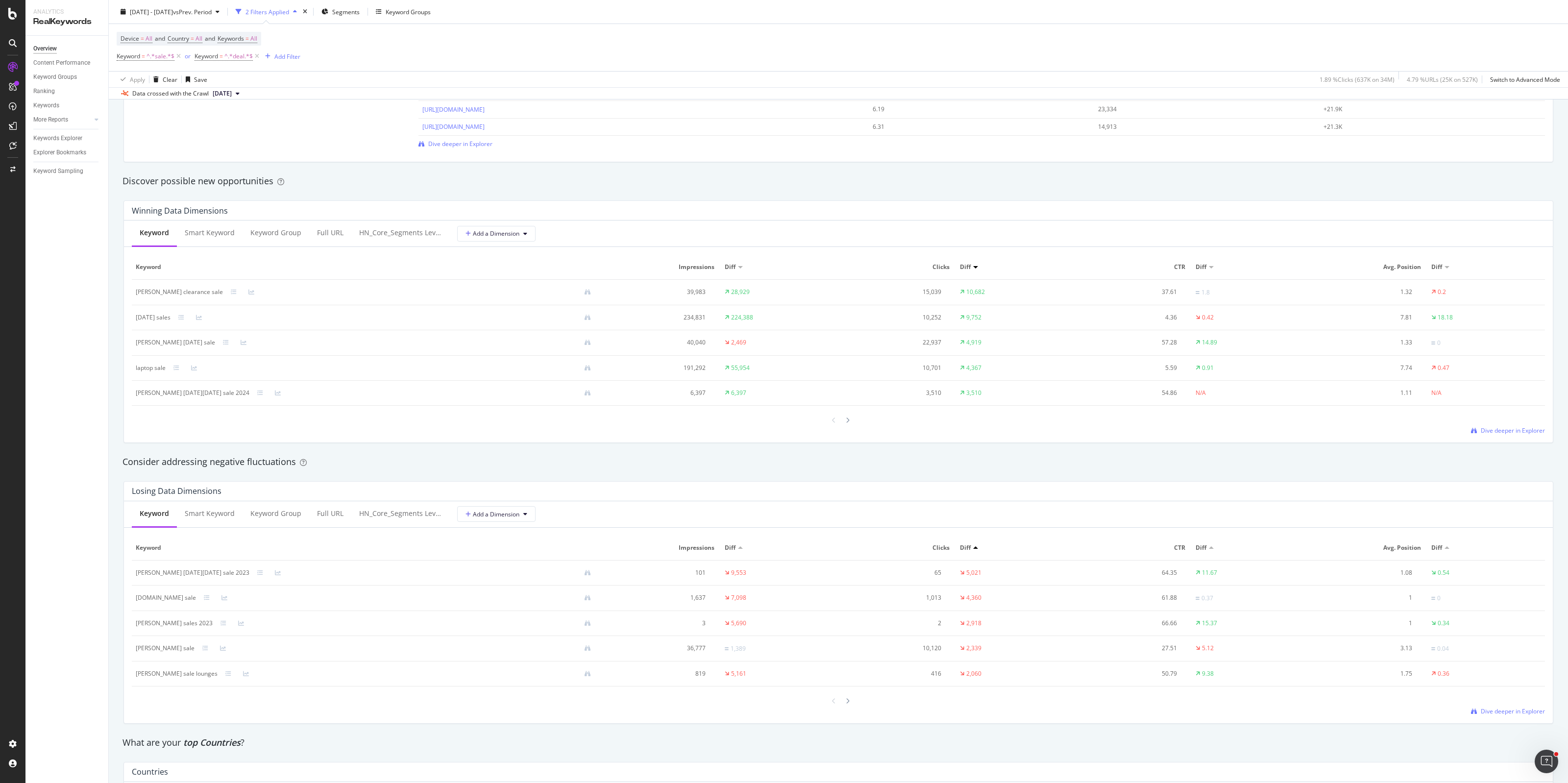
scroll to position [674, 0]
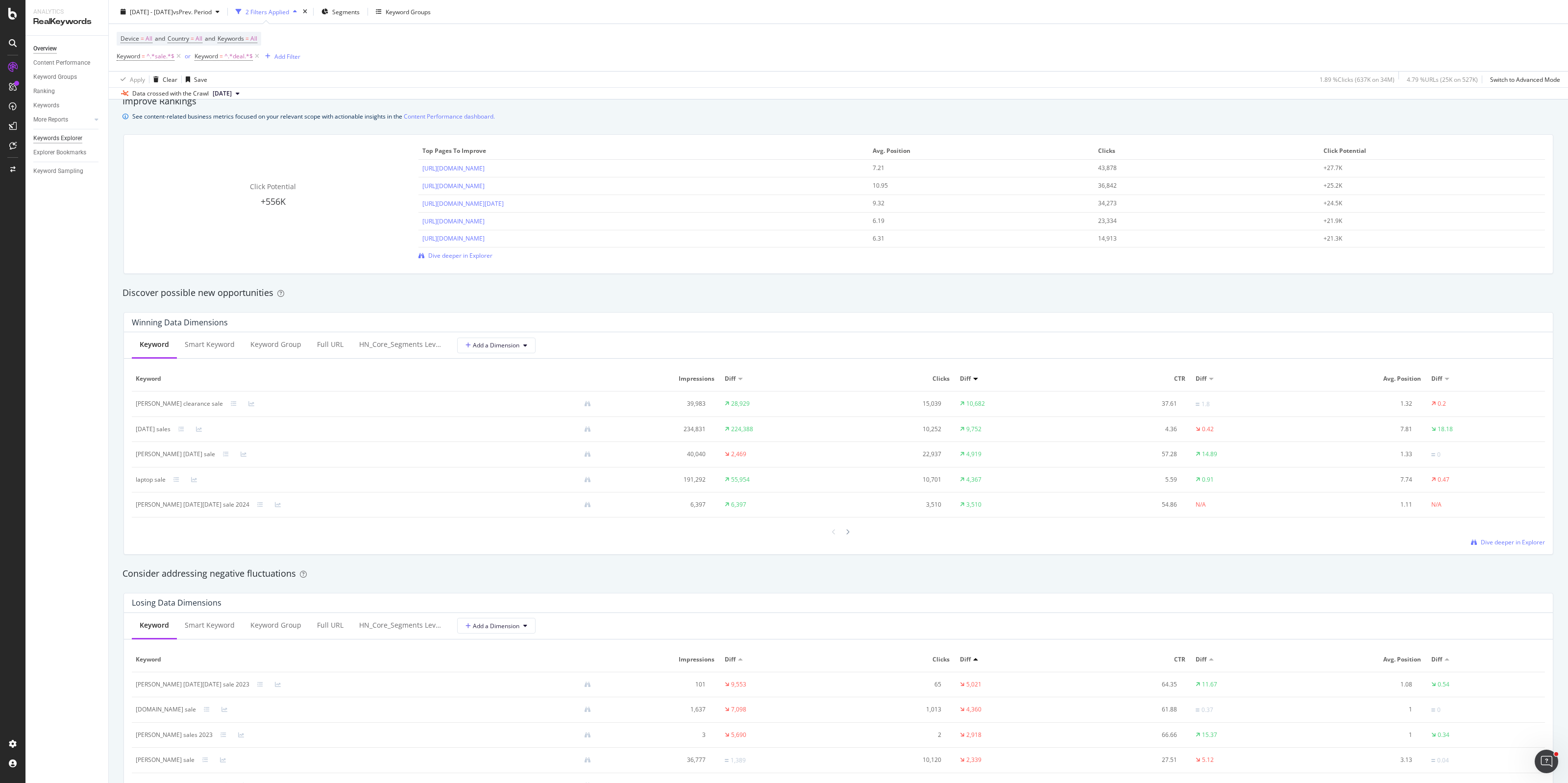
click at [69, 139] on div "Keywords Explorer" at bounding box center [57, 138] width 49 height 10
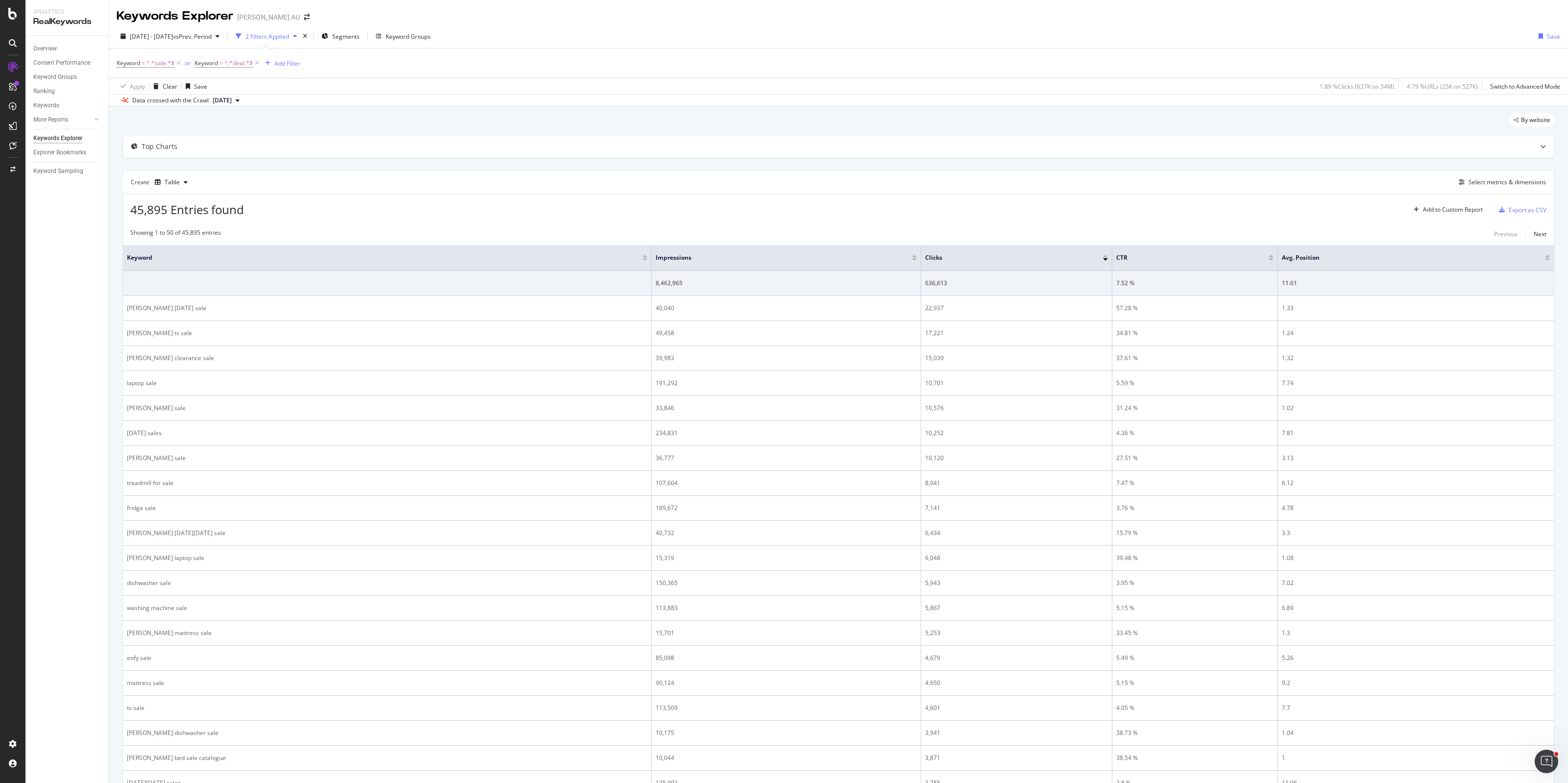
drag, startPoint x: 257, startPoint y: 64, endPoint x: 229, endPoint y: 64, distance: 28.0
click at [257, 64] on icon at bounding box center [257, 63] width 9 height 9
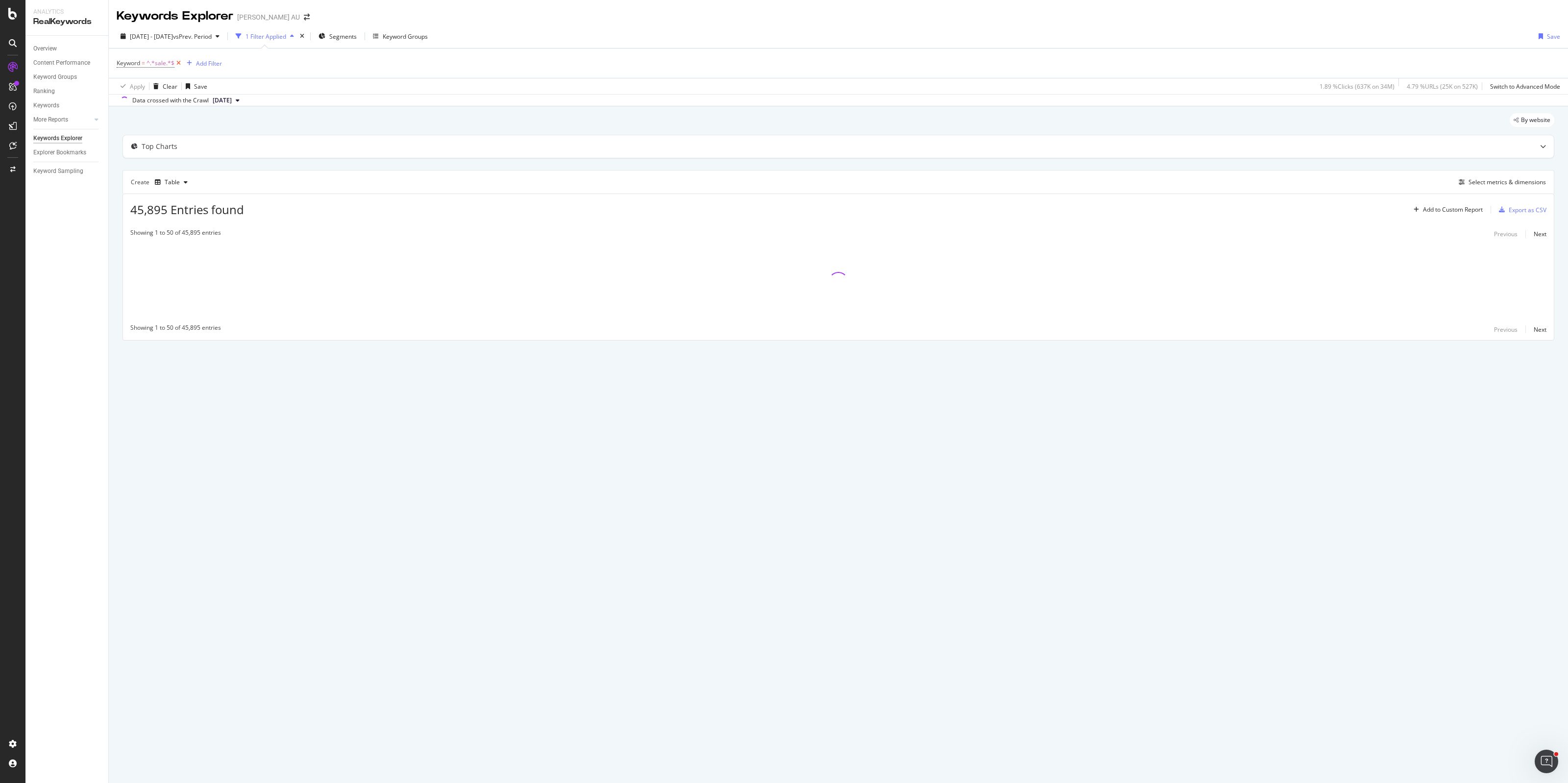
click at [180, 64] on icon at bounding box center [178, 63] width 9 height 9
click at [57, 49] on link "Overview" at bounding box center [67, 49] width 68 height 10
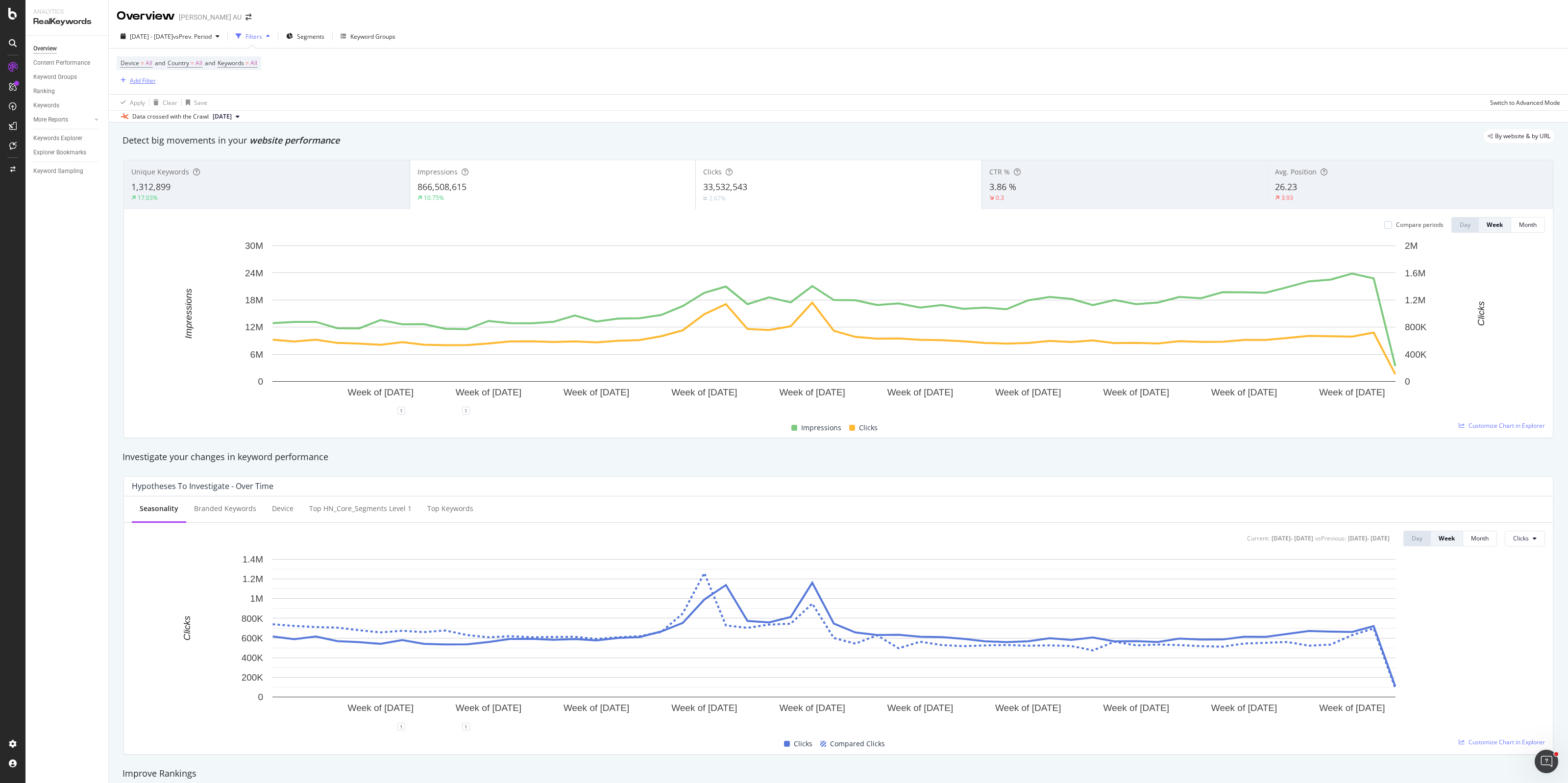
click at [151, 82] on div "Add Filter" at bounding box center [143, 80] width 26 height 9
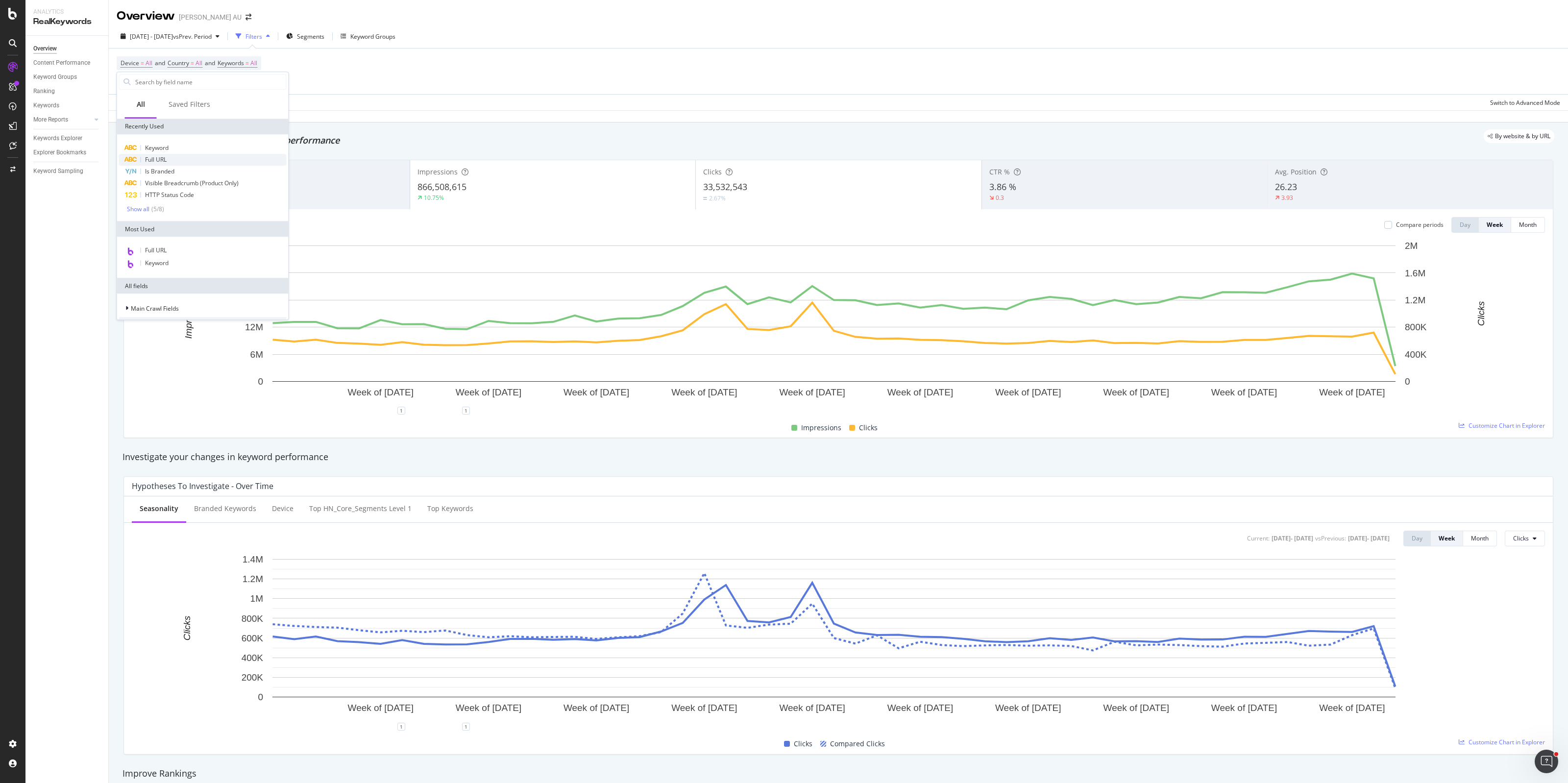
click at [161, 156] on span "Full URL" at bounding box center [155, 159] width 21 height 9
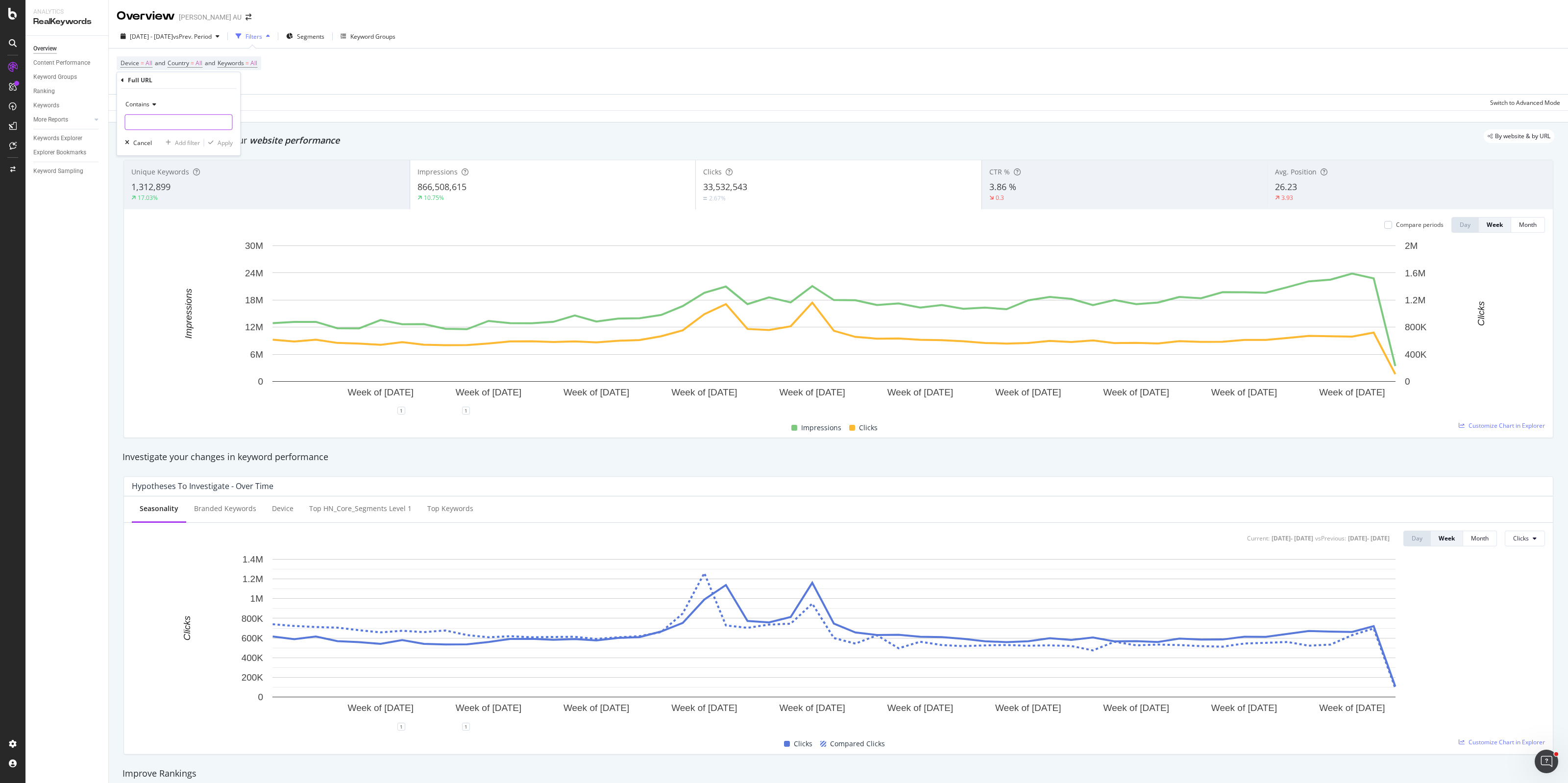
click at [177, 124] on input "text" at bounding box center [179, 122] width 107 height 16
paste input "[URL][DOMAIN_NAME]"
type input "[URL][DOMAIN_NAME]"
click at [216, 144] on div "button" at bounding box center [210, 142] width 13 height 5
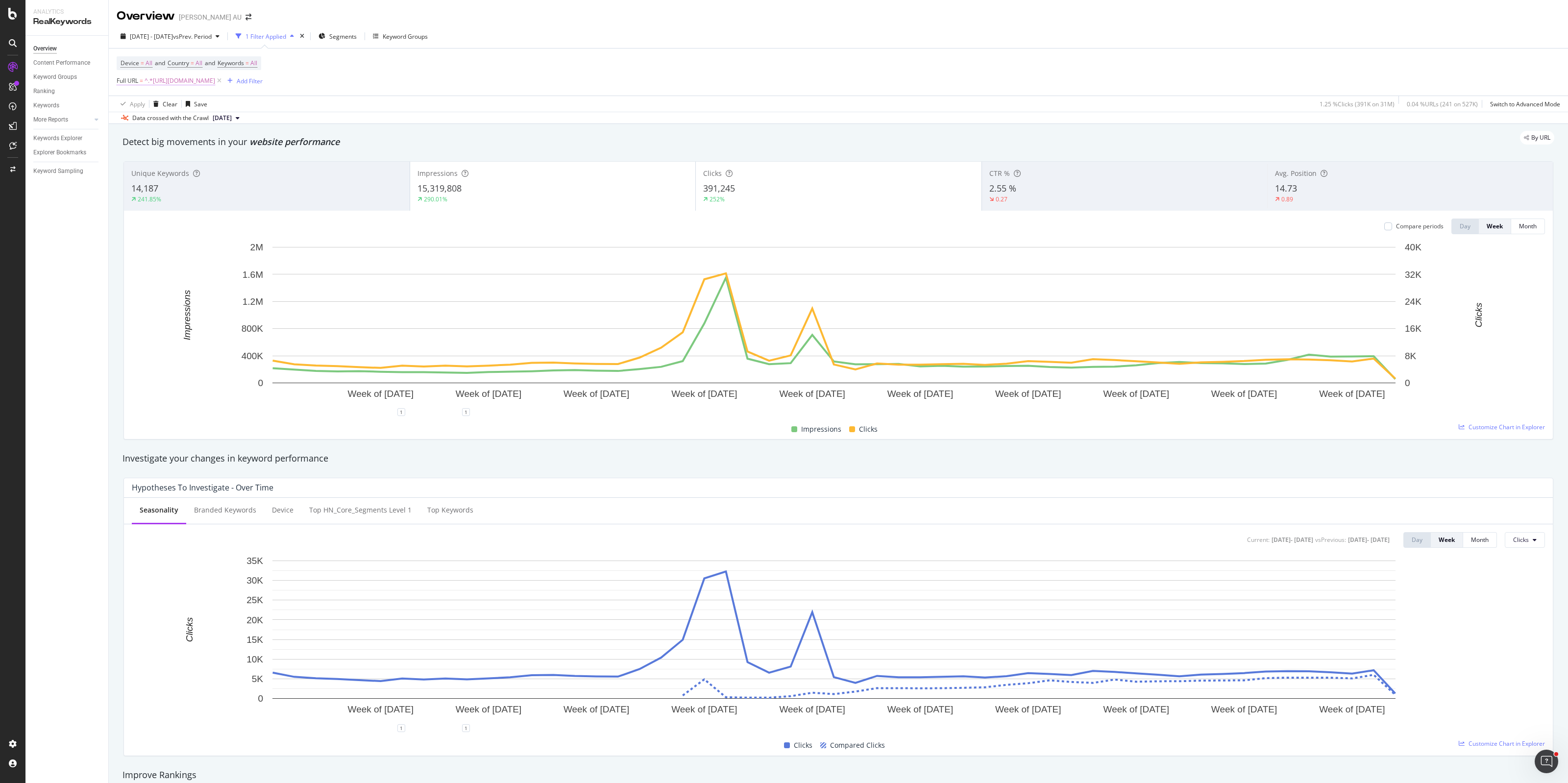
click at [215, 79] on span "^.*[URL][DOMAIN_NAME]" at bounding box center [180, 80] width 71 height 13
click at [163, 126] on input "[URL][DOMAIN_NAME]" at bounding box center [172, 122] width 93 height 16
paste input "hot-deals"
type input "[URL][DOMAIN_NAME]"
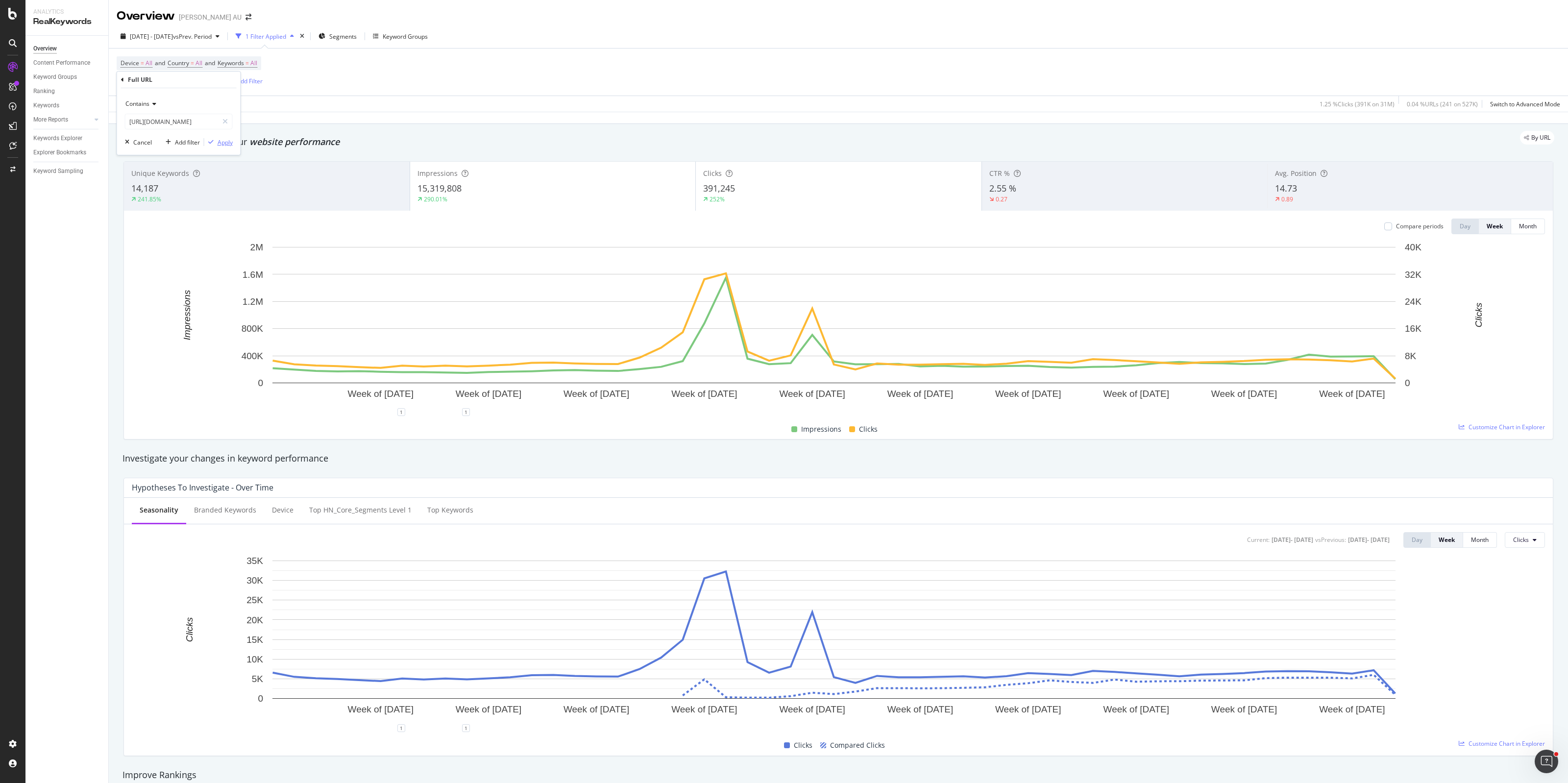
scroll to position [0, 0]
click at [222, 143] on div "Apply" at bounding box center [224, 142] width 15 height 9
